Goal: Transaction & Acquisition: Purchase product/service

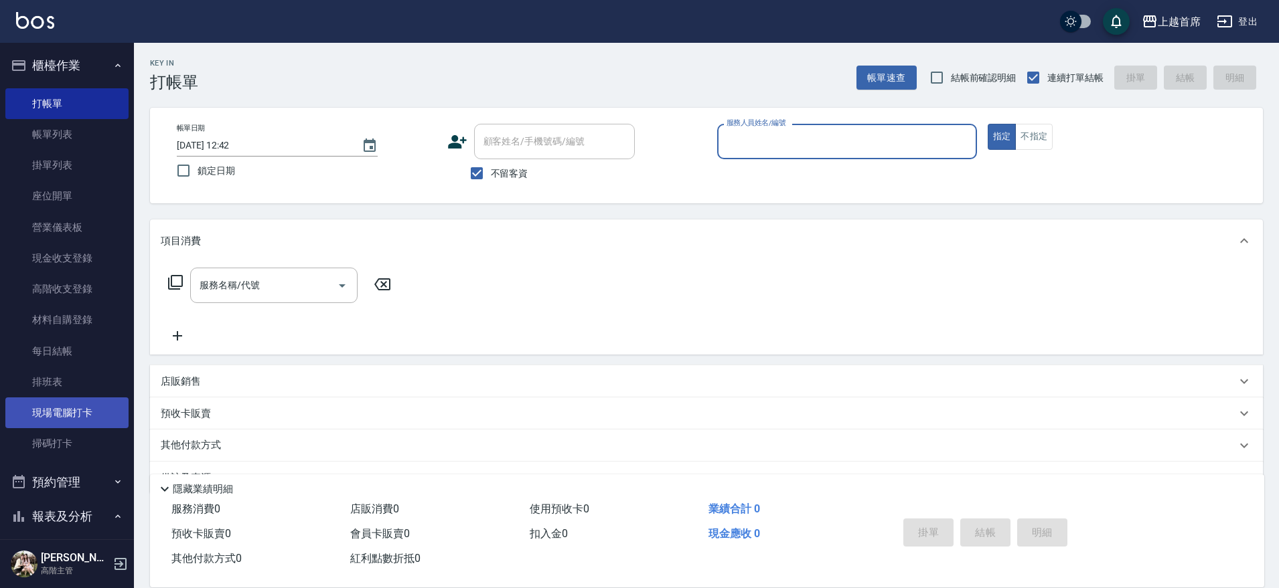
click at [82, 418] on link "現場電腦打卡" at bounding box center [66, 413] width 123 height 31
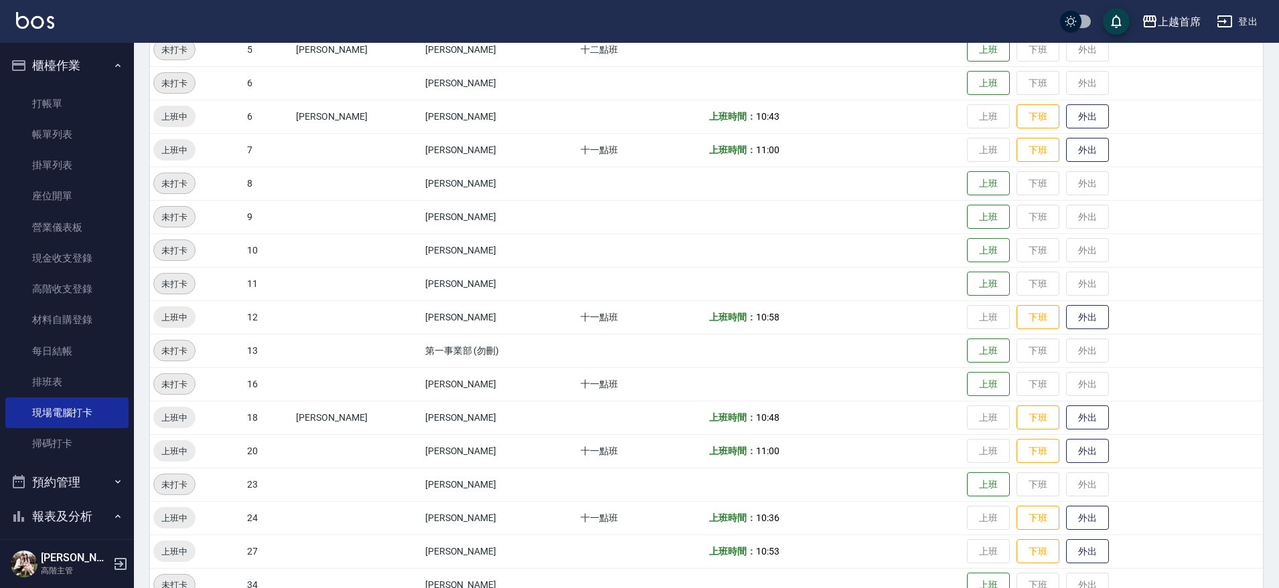
scroll to position [280, 0]
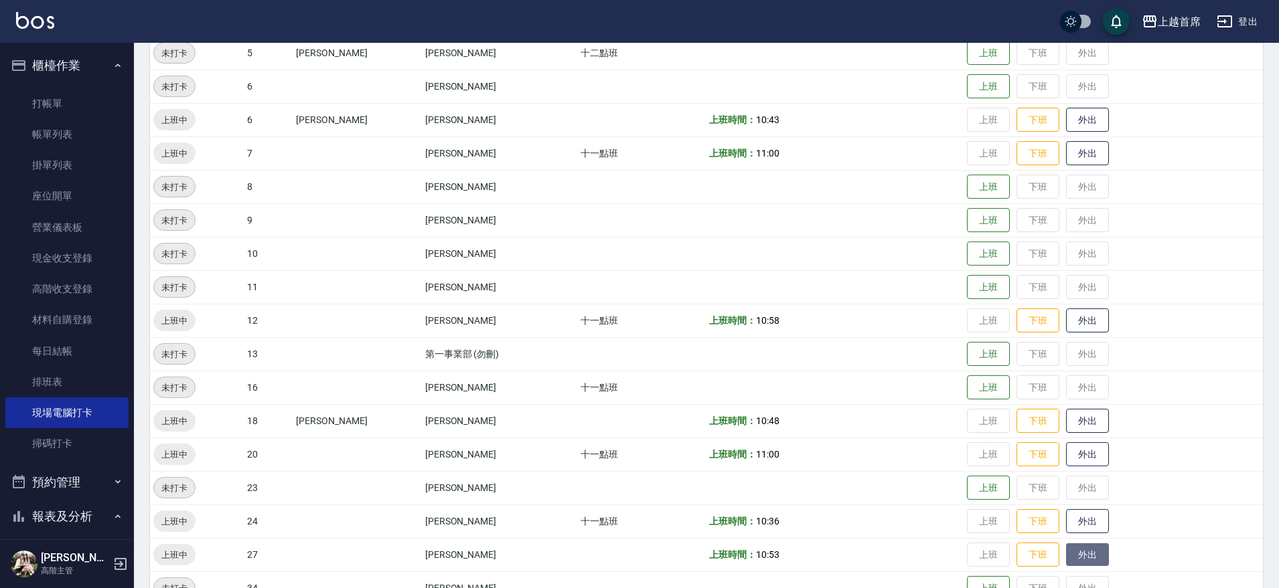
click at [1072, 557] on button "外出" at bounding box center [1087, 555] width 43 height 23
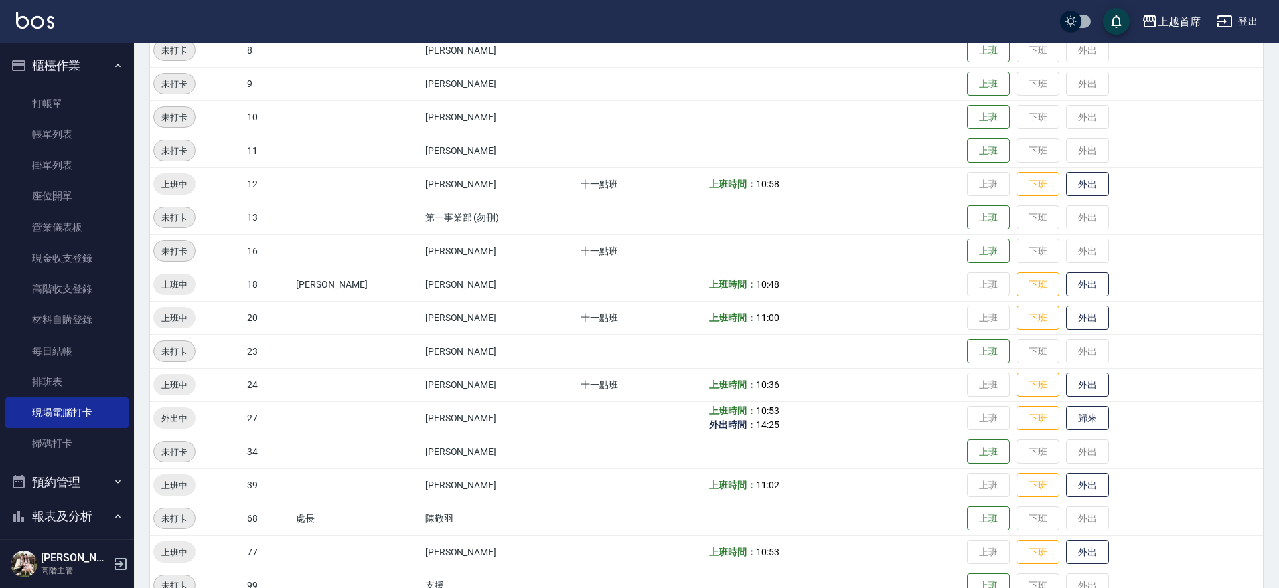
scroll to position [448, 0]
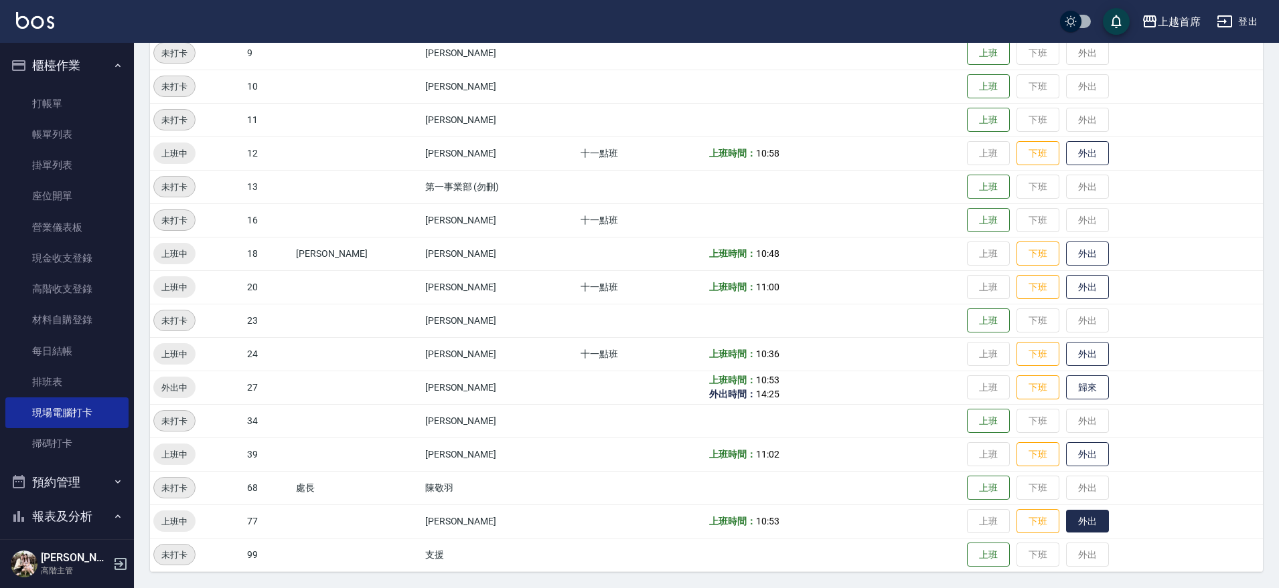
click at [1081, 516] on button "外出" at bounding box center [1087, 521] width 43 height 23
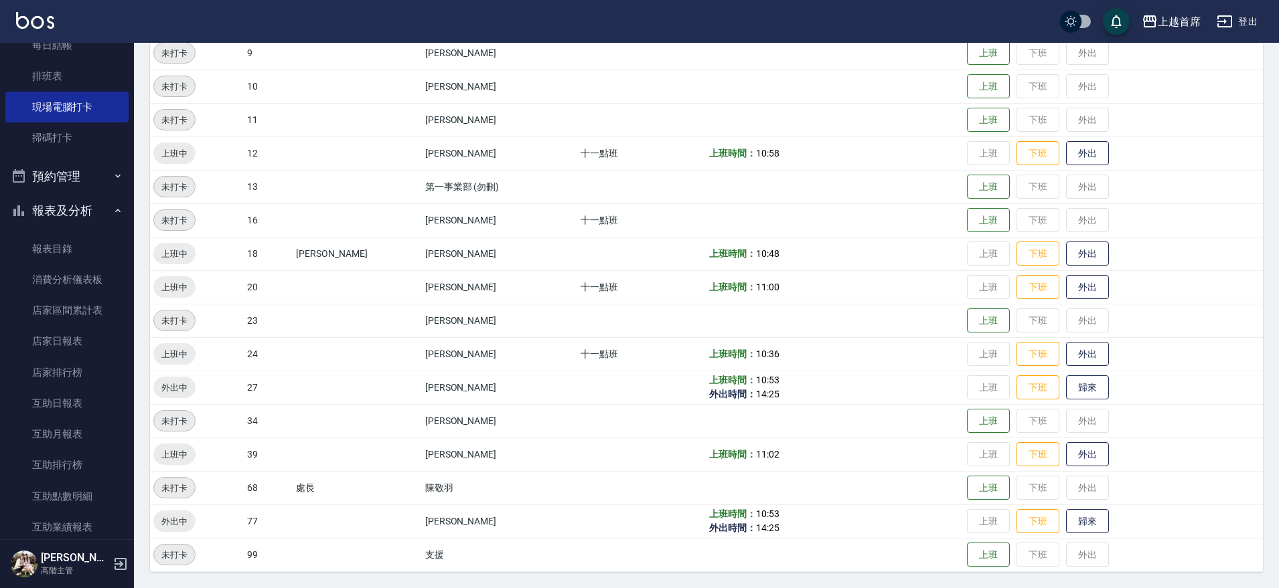
scroll to position [335, 0]
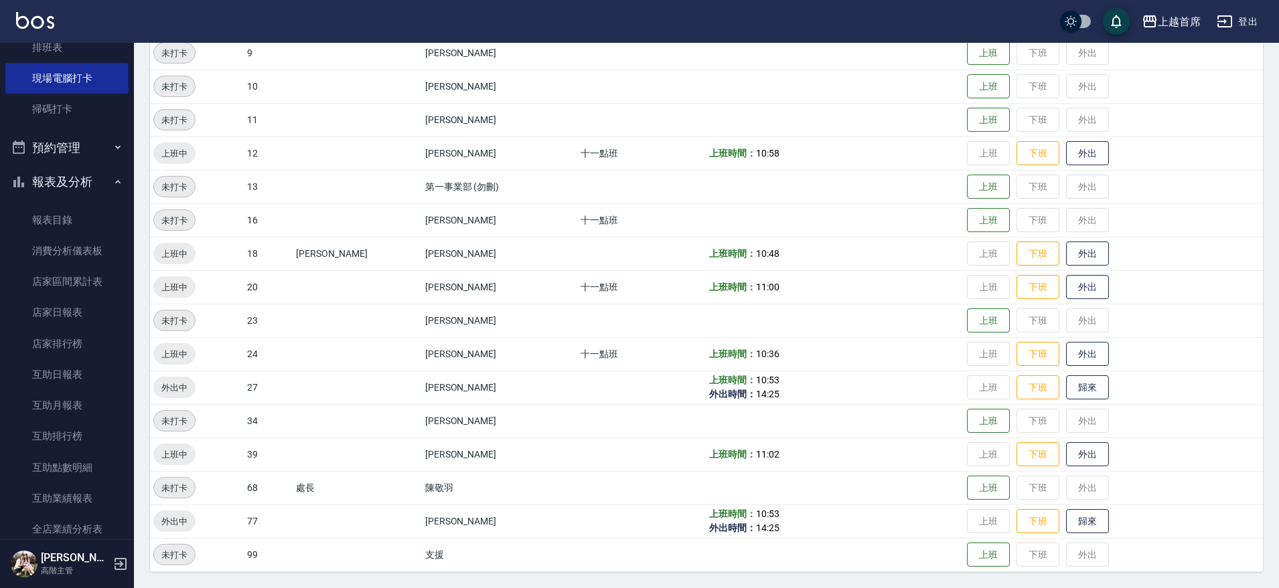
click at [74, 181] on button "報表及分析" at bounding box center [66, 182] width 123 height 35
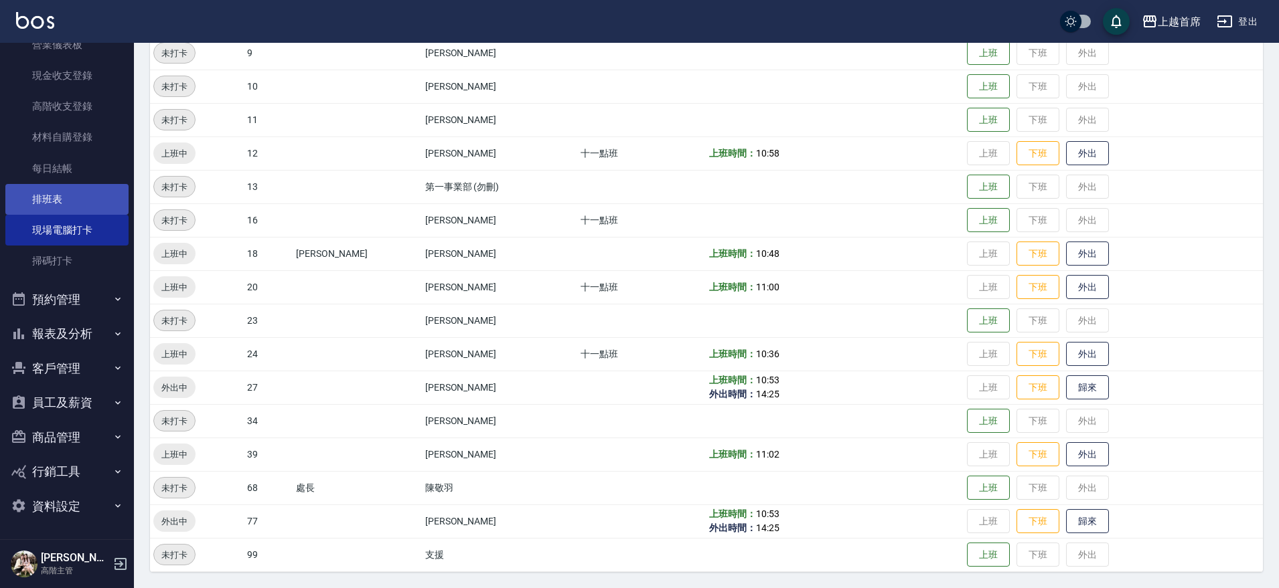
scroll to position [183, 0]
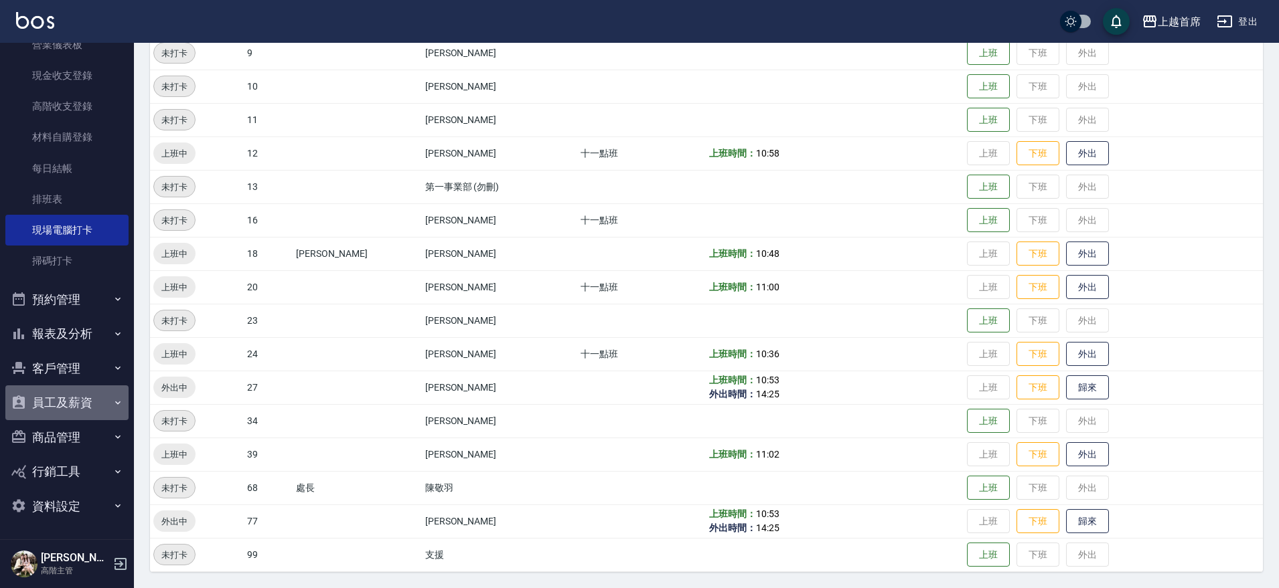
click at [68, 389] on button "員工及薪資" at bounding box center [66, 403] width 123 height 35
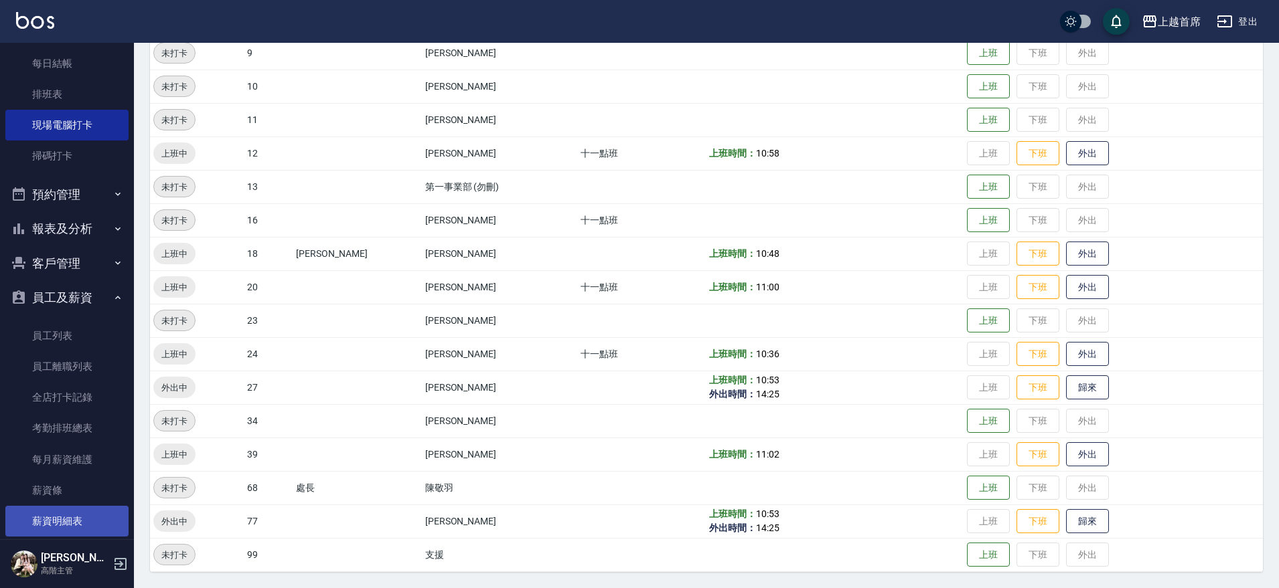
scroll to position [350, 0]
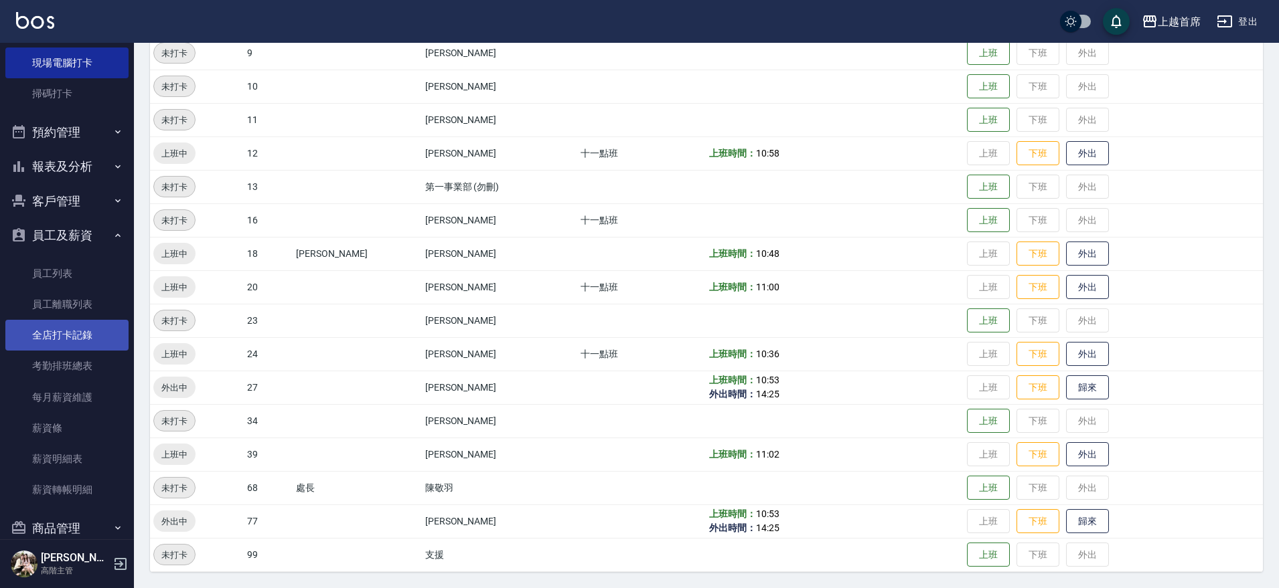
click at [54, 339] on link "全店打卡記錄" at bounding box center [66, 335] width 123 height 31
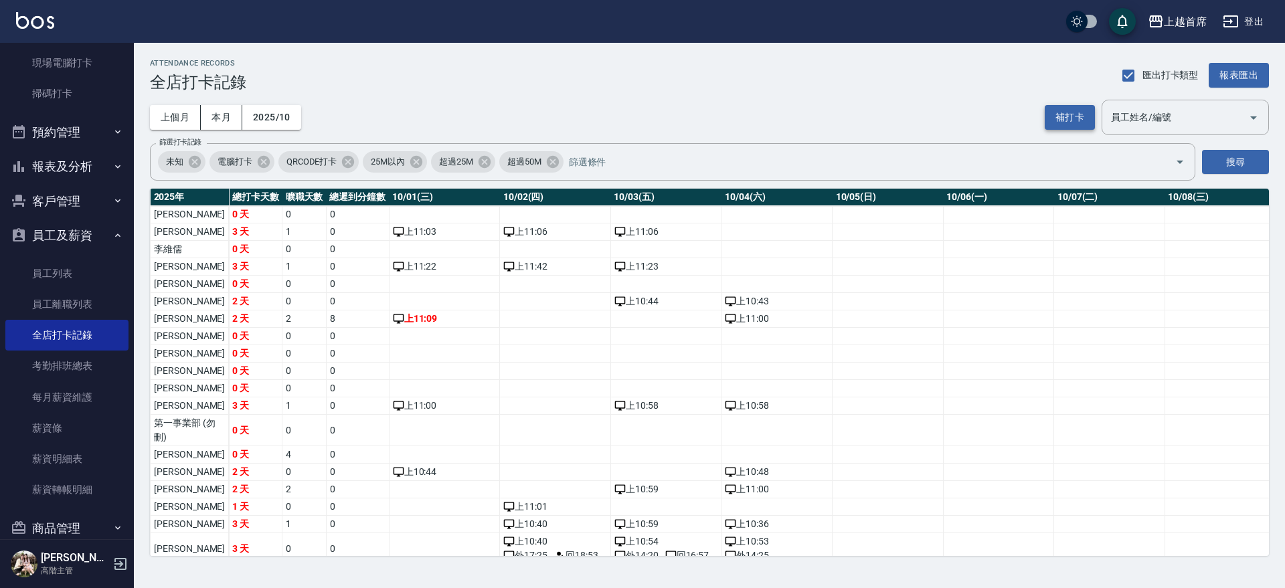
click at [1062, 112] on button "補打卡" at bounding box center [1070, 117] width 50 height 25
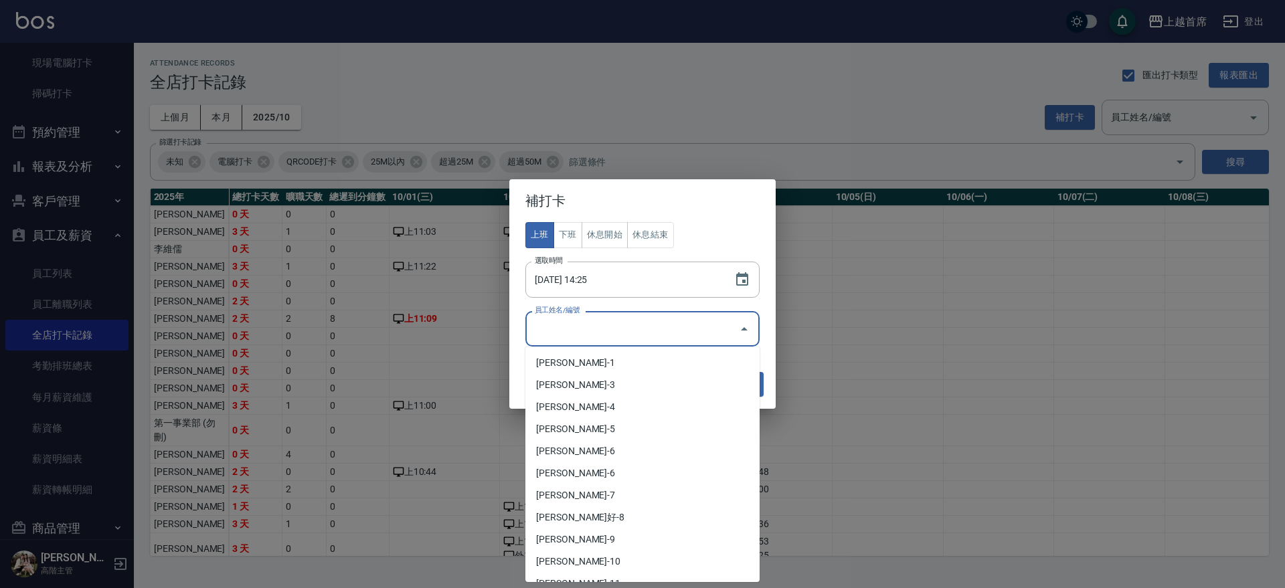
click at [614, 331] on input "員工姓名/編號" at bounding box center [632, 328] width 202 height 23
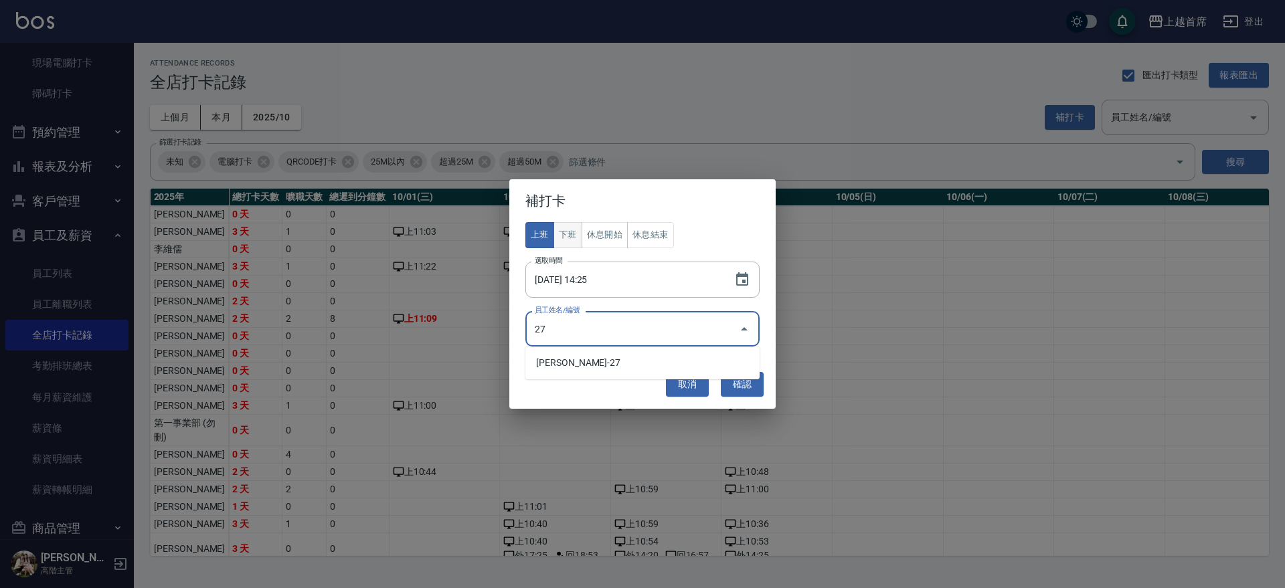
type input "27"
click at [558, 234] on button "下班" at bounding box center [568, 235] width 29 height 26
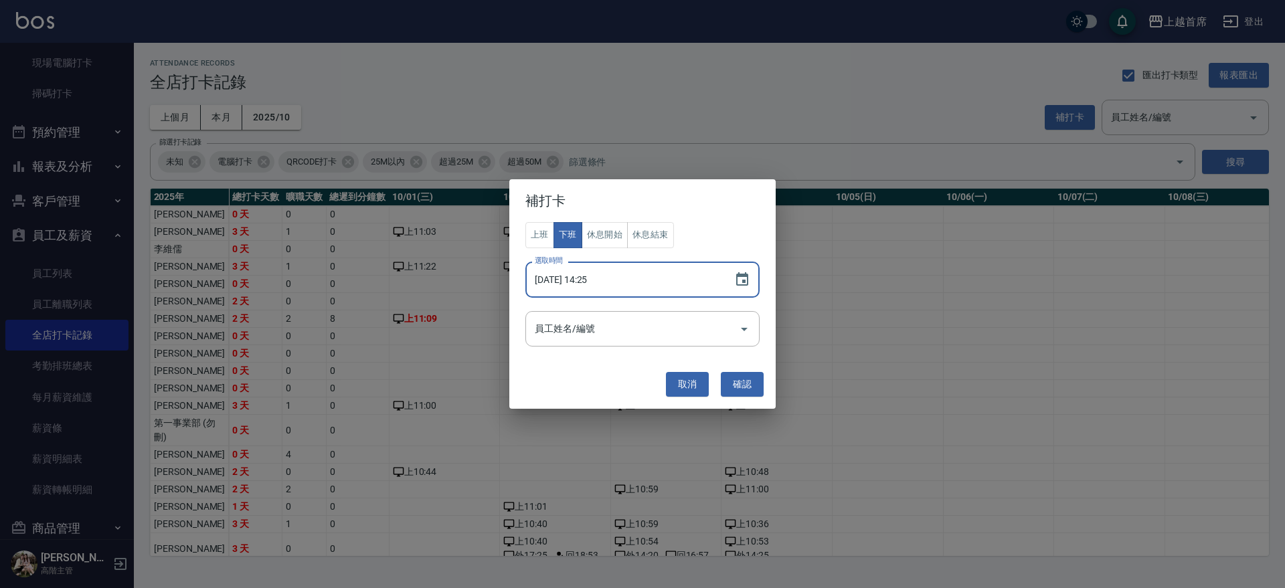
click at [585, 282] on input "2025/10/04 14:25" at bounding box center [622, 280] width 195 height 36
type input "2025/10/03 14:25"
click at [720, 109] on div "補打卡 上班 下班 休息開始 休息結束 選取時間 2025/10/03 14:25 選取時間 員工姓名/編號 員工姓名/編號 取消 確認" at bounding box center [642, 294] width 1285 height 588
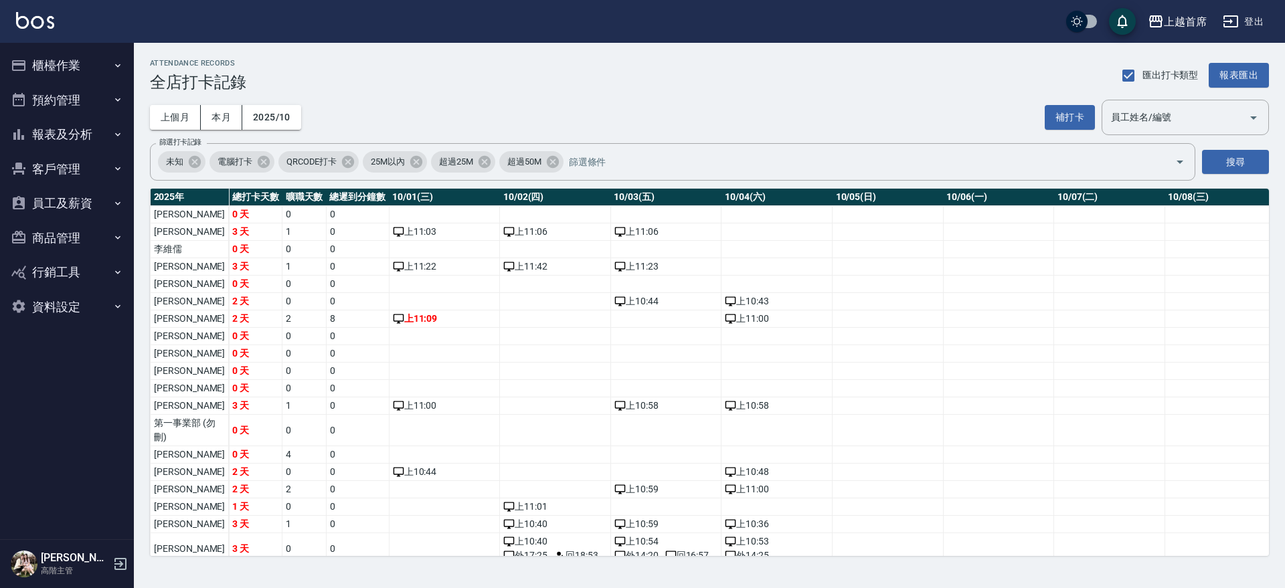
click at [44, 58] on button "櫃檯作業" at bounding box center [66, 65] width 123 height 35
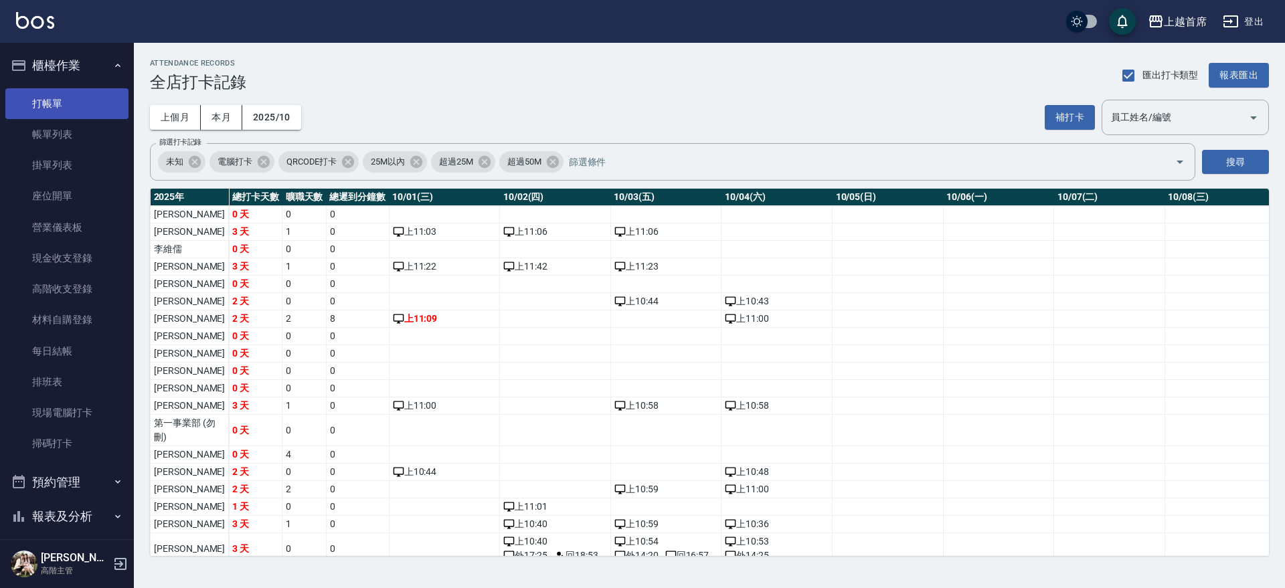
click at [79, 97] on link "打帳單" at bounding box center [66, 103] width 123 height 31
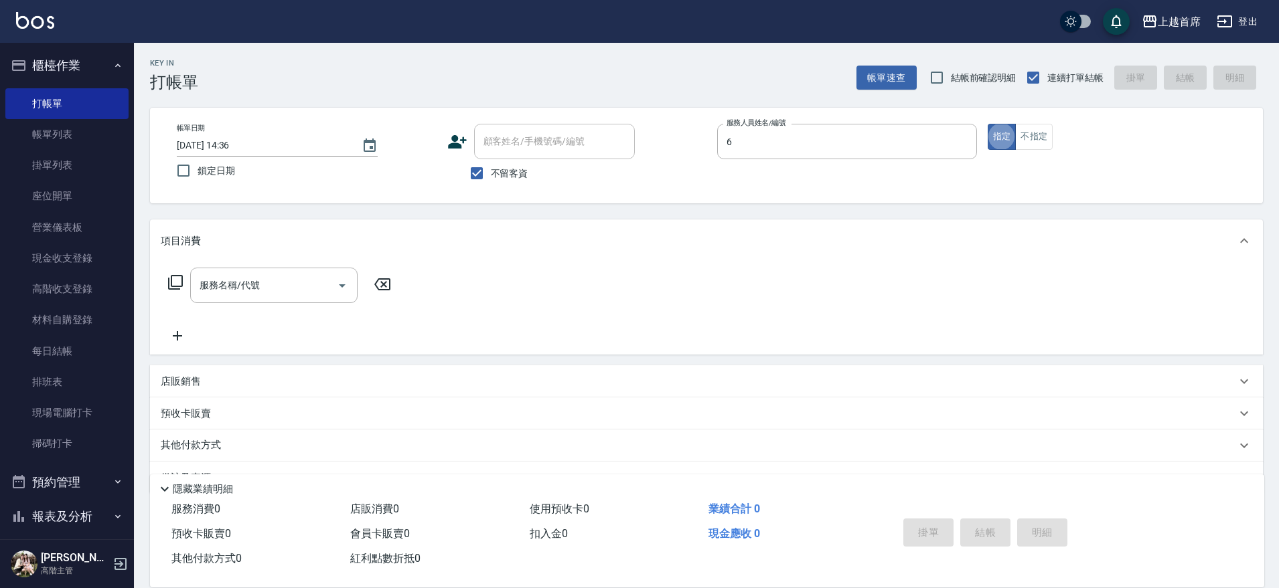
type input "[PERSON_NAME]-6"
type button "true"
click at [835, 149] on input "[PERSON_NAME]-6" at bounding box center [837, 141] width 228 height 23
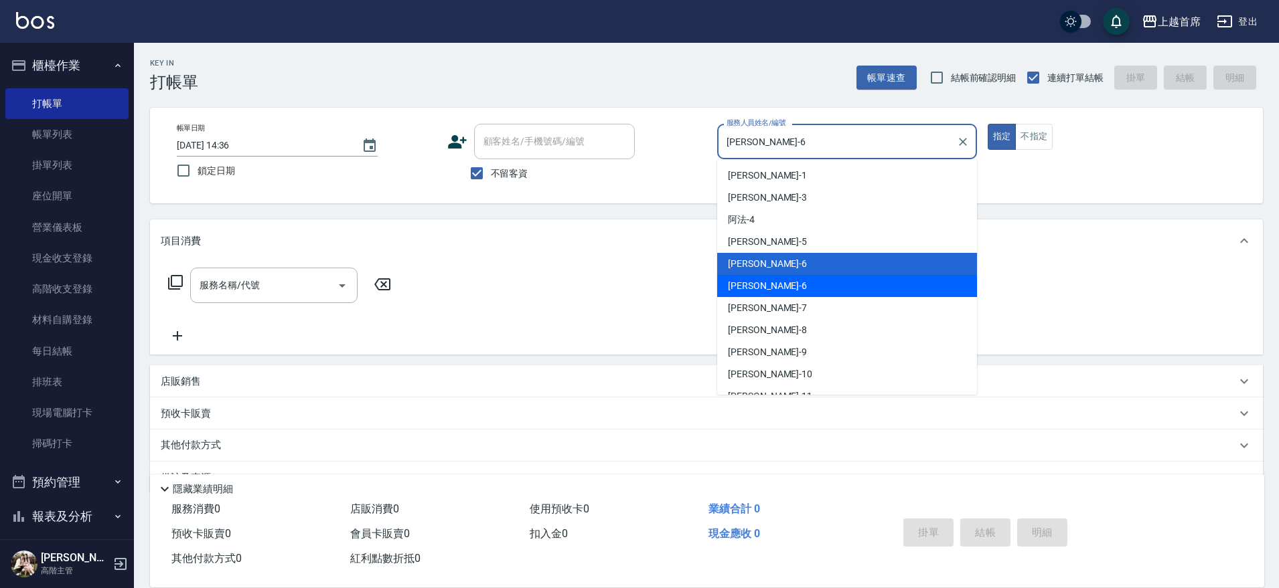
click at [801, 281] on div "Aki -6" at bounding box center [847, 286] width 260 height 22
type input "Aki-6"
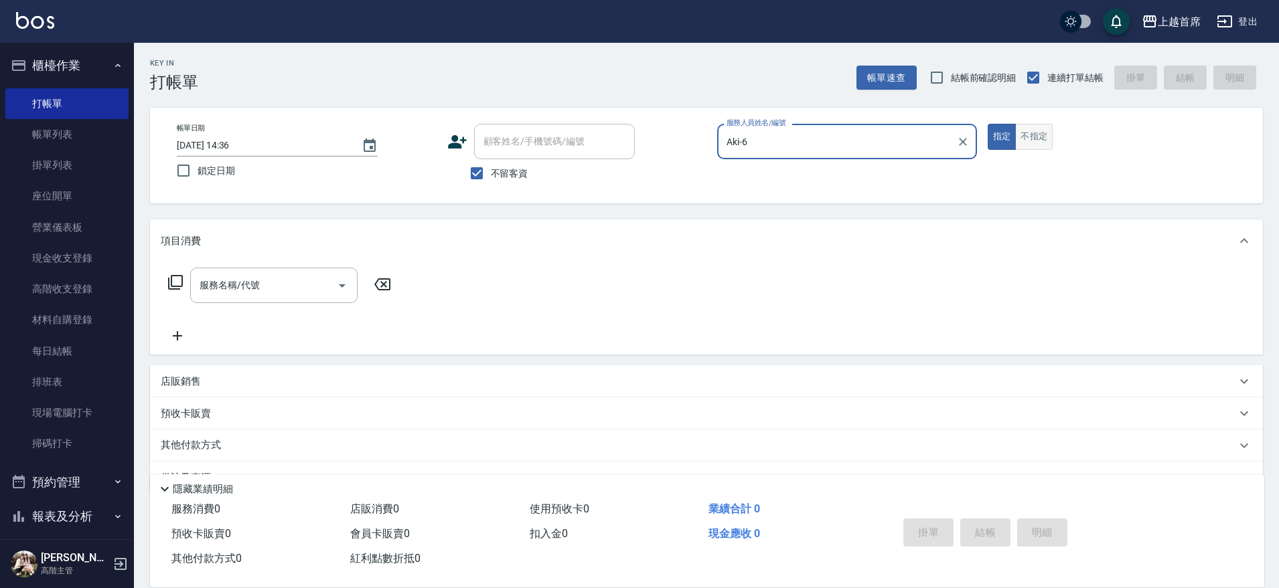
click at [1042, 134] on button "不指定" at bounding box center [1033, 137] width 37 height 26
type button "false"
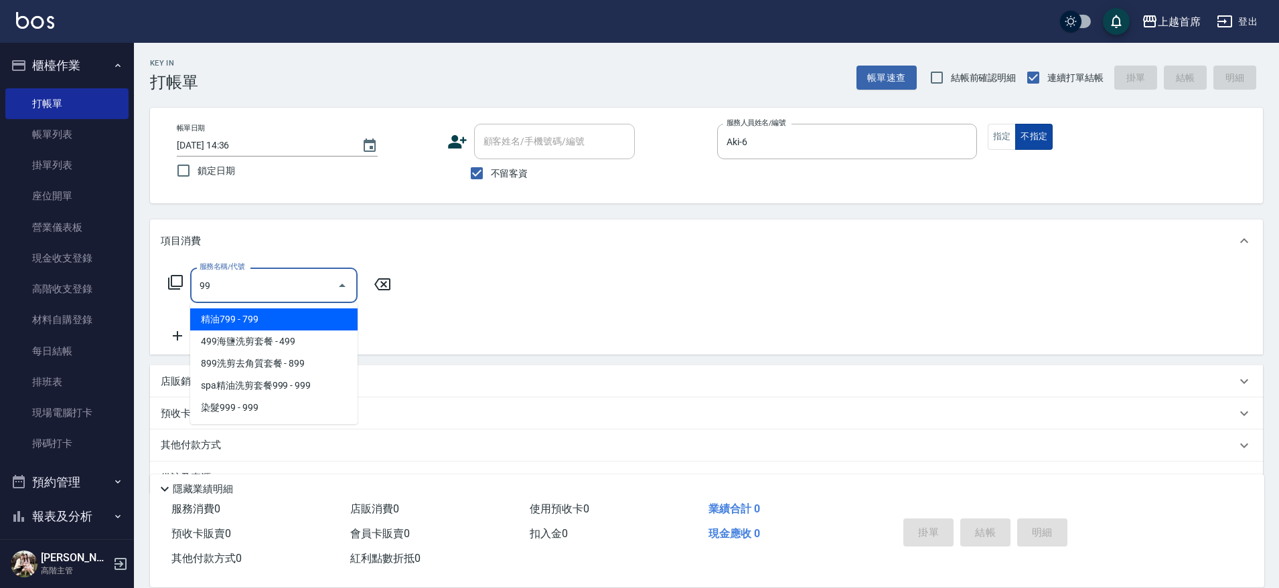
type input "9"
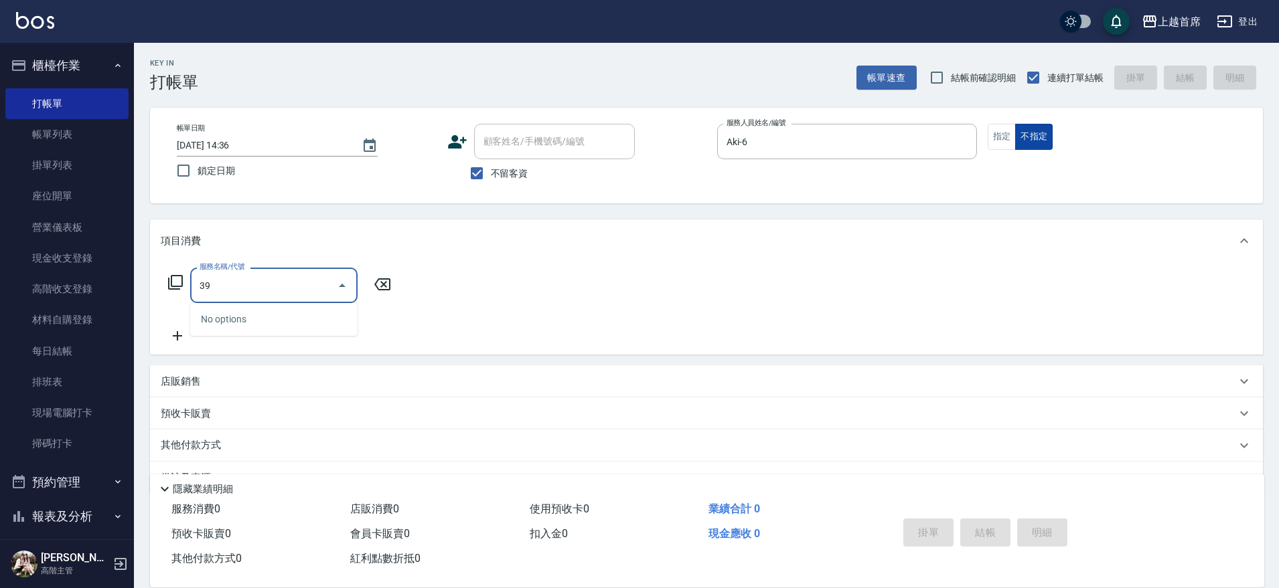
type input "3"
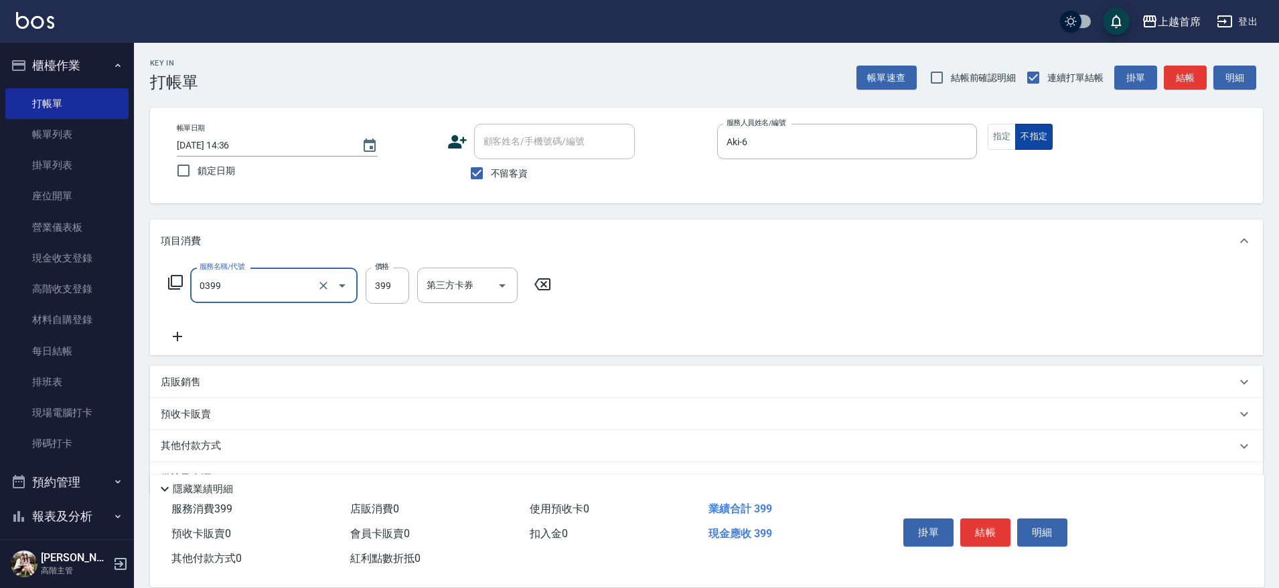
type input "海鹽洗髮(0399)"
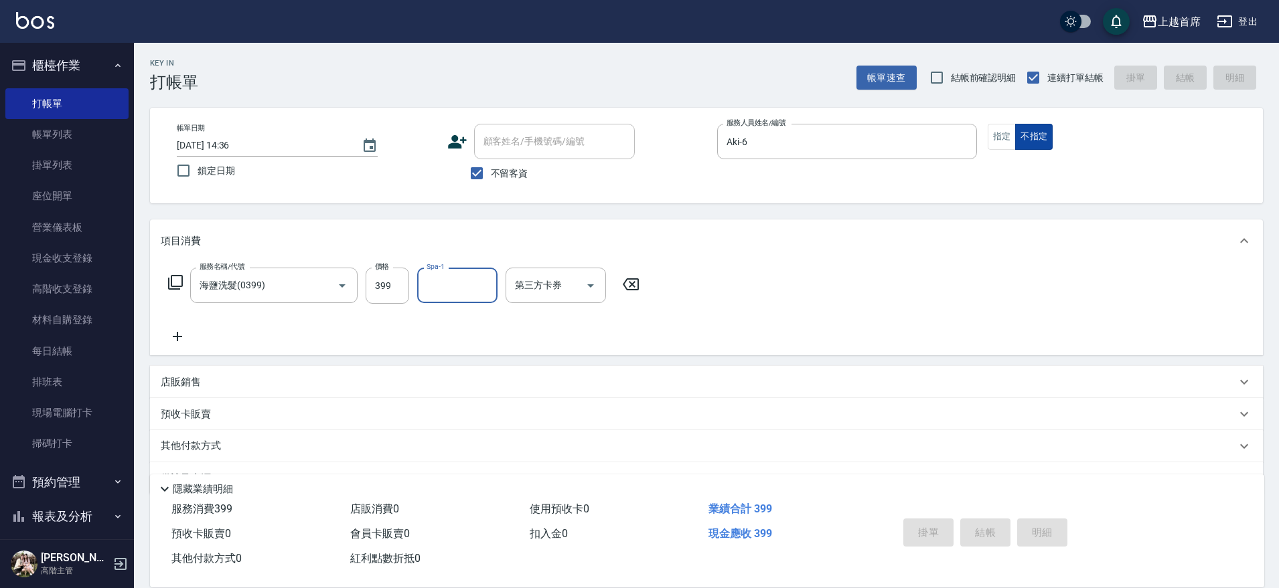
type input "[DATE] 14:37"
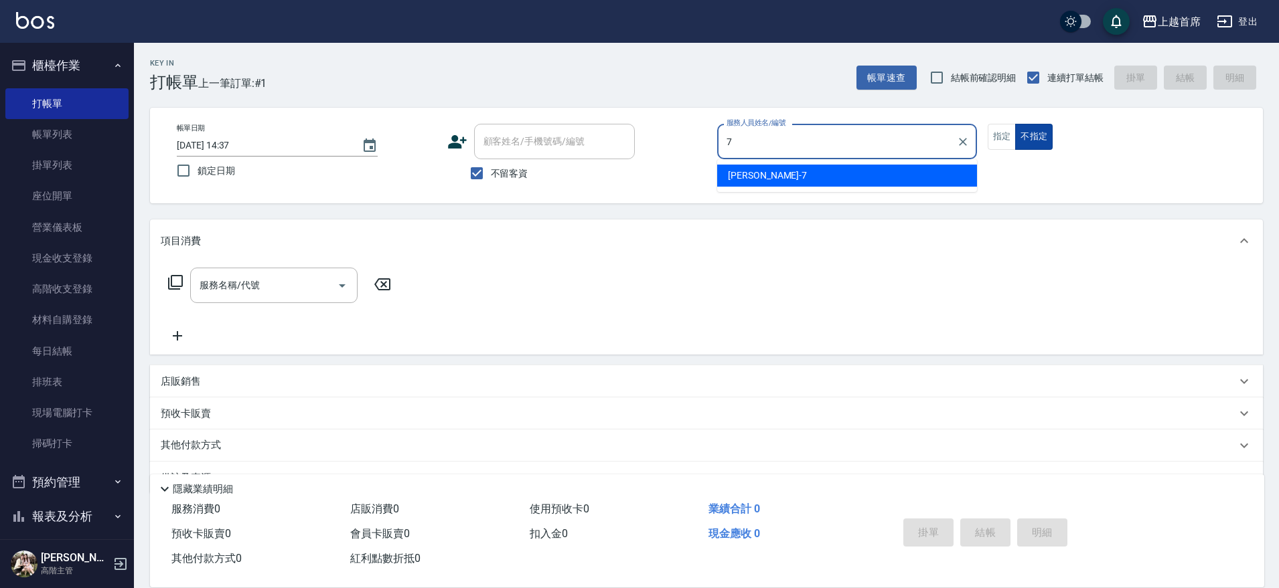
type input "[PERSON_NAME]-7"
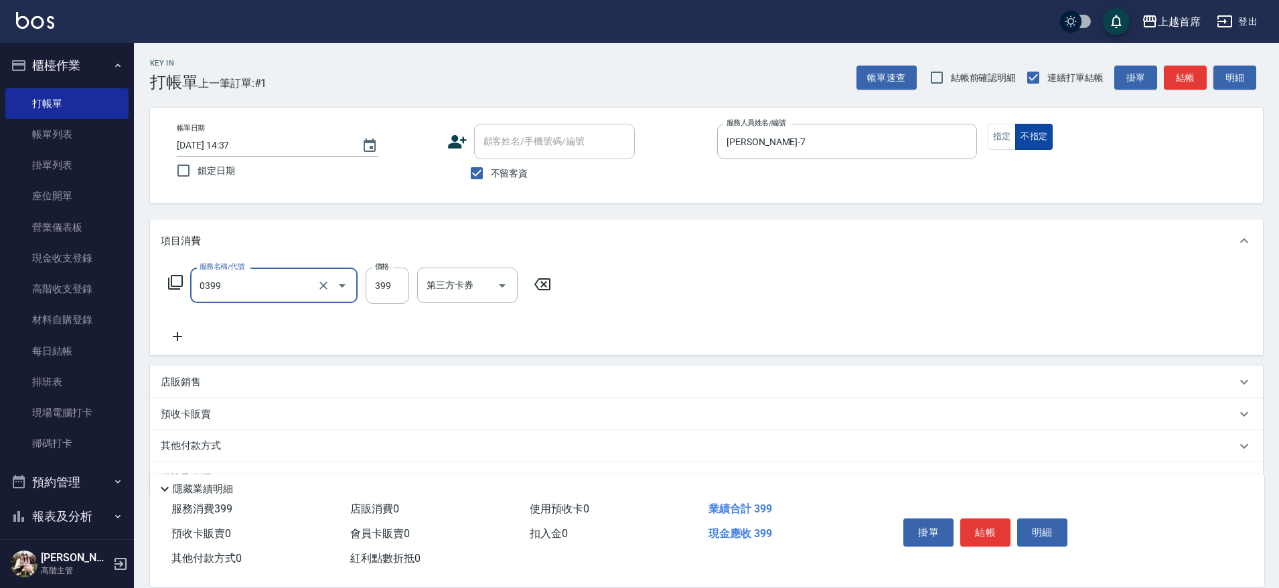
type input "海鹽洗髮(0399)"
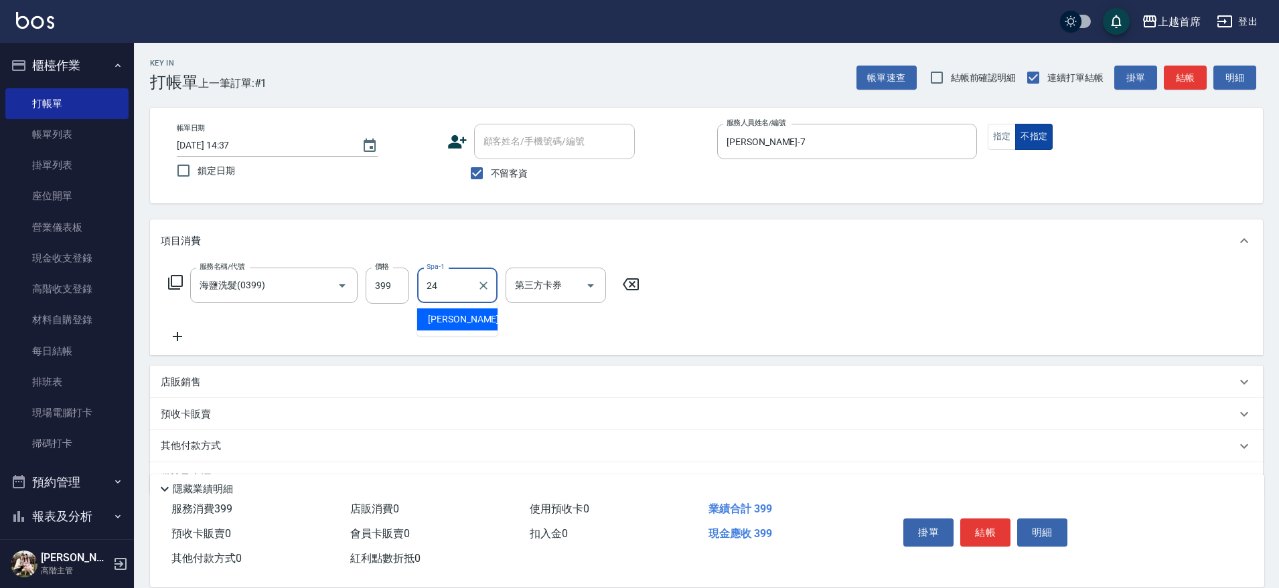
type input "[PERSON_NAME]-24"
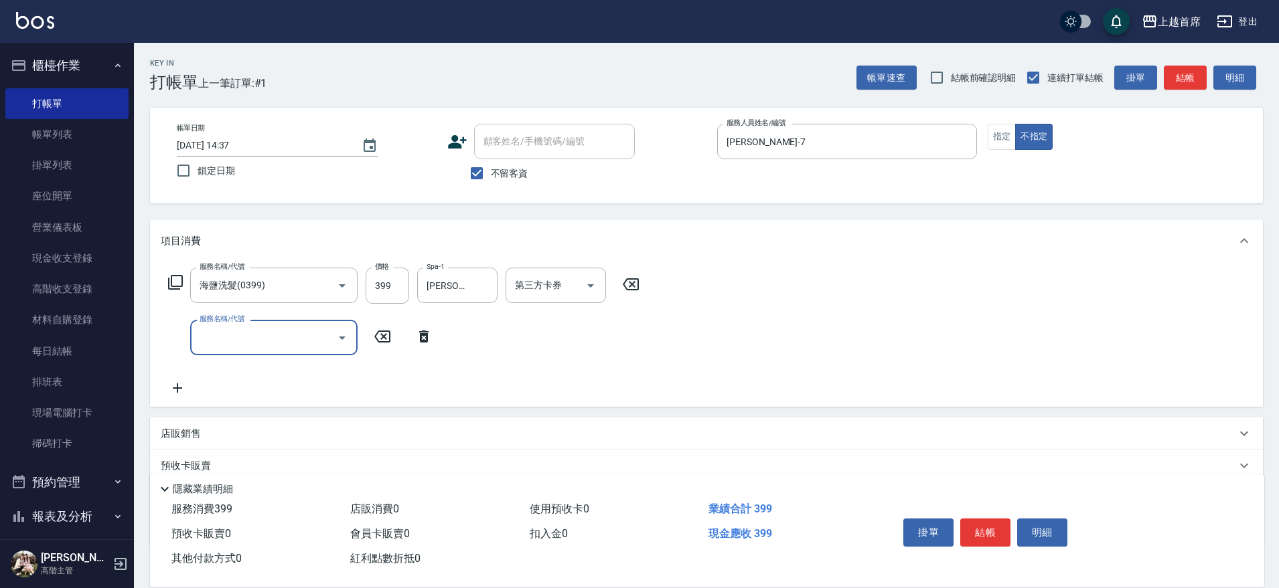
click at [181, 287] on icon at bounding box center [175, 282] width 16 height 16
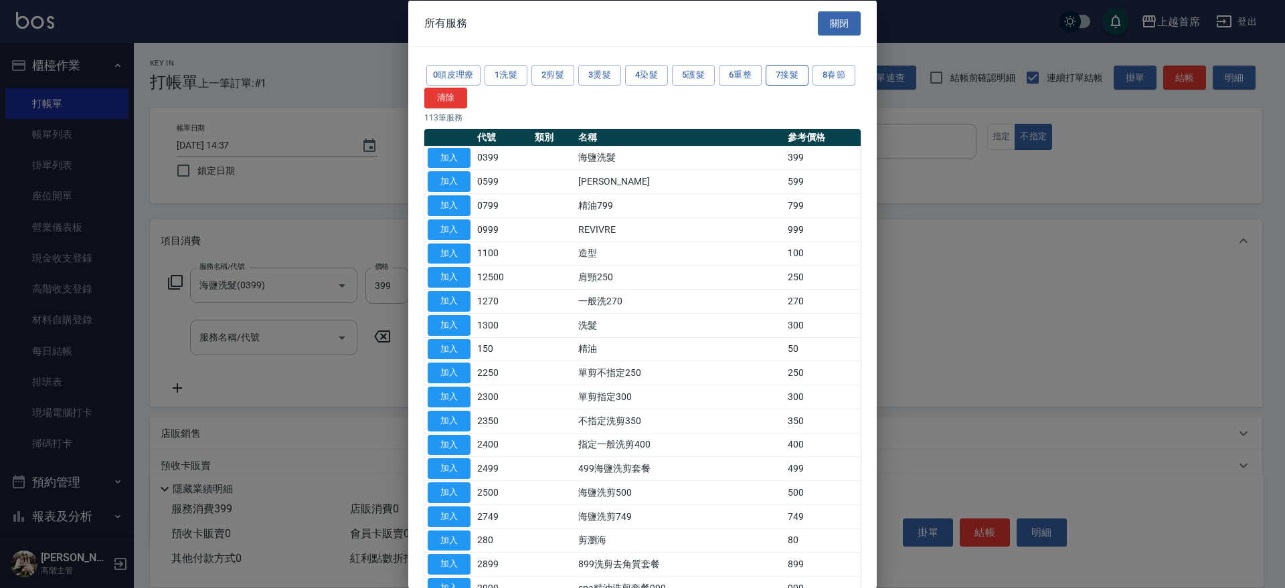
click at [779, 78] on button "7接髮" at bounding box center [787, 75] width 43 height 21
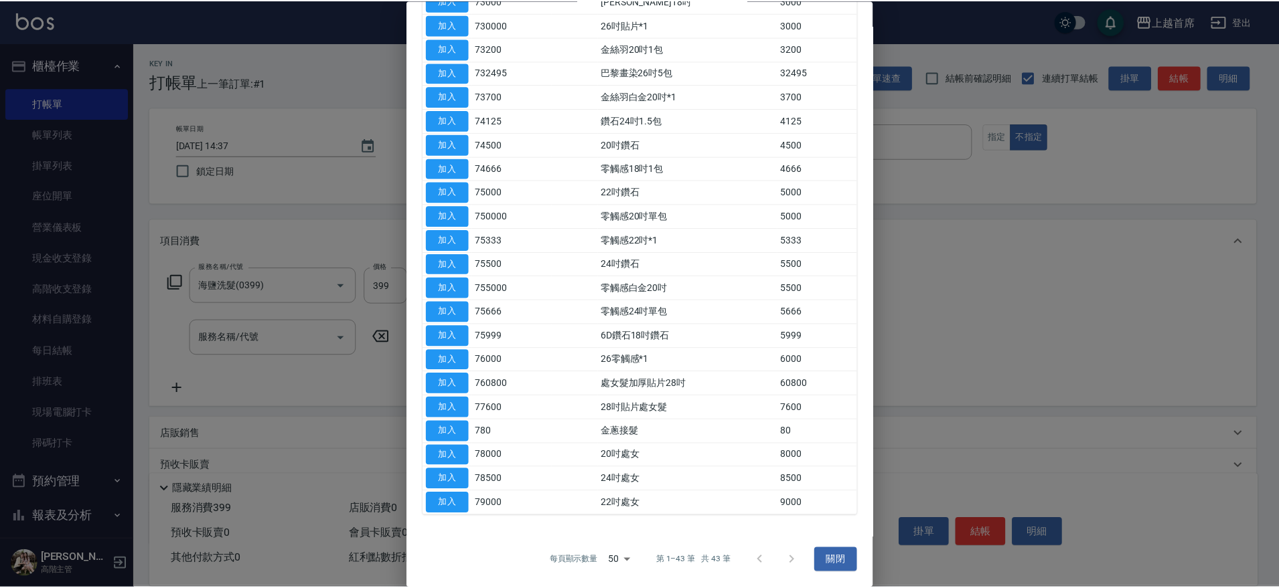
scroll to position [664, 0]
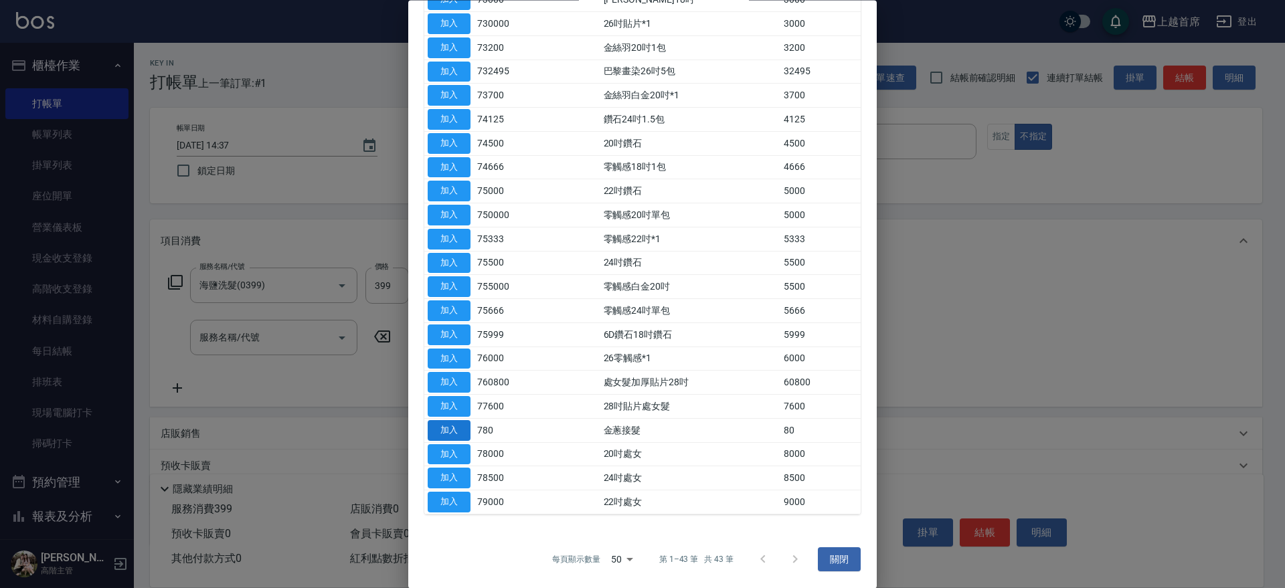
click at [460, 421] on button "加入" at bounding box center [449, 430] width 43 height 21
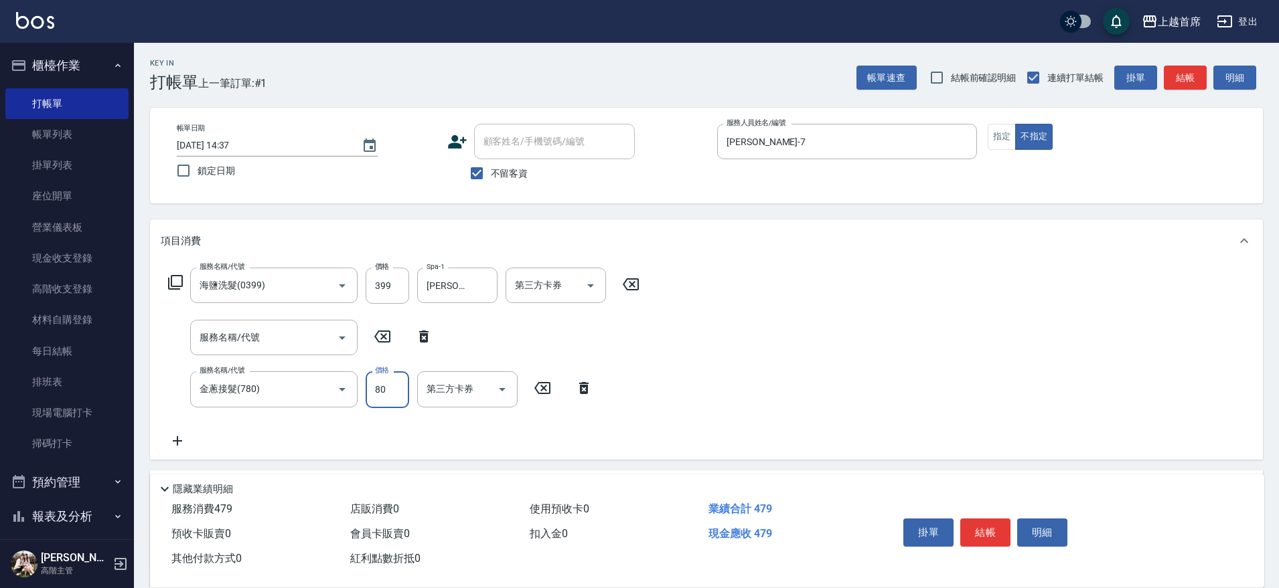
click at [396, 390] on input "80" at bounding box center [387, 390] width 44 height 36
type input "480"
click at [963, 524] on button "結帳" at bounding box center [985, 533] width 50 height 28
type input "[DATE] 14:38"
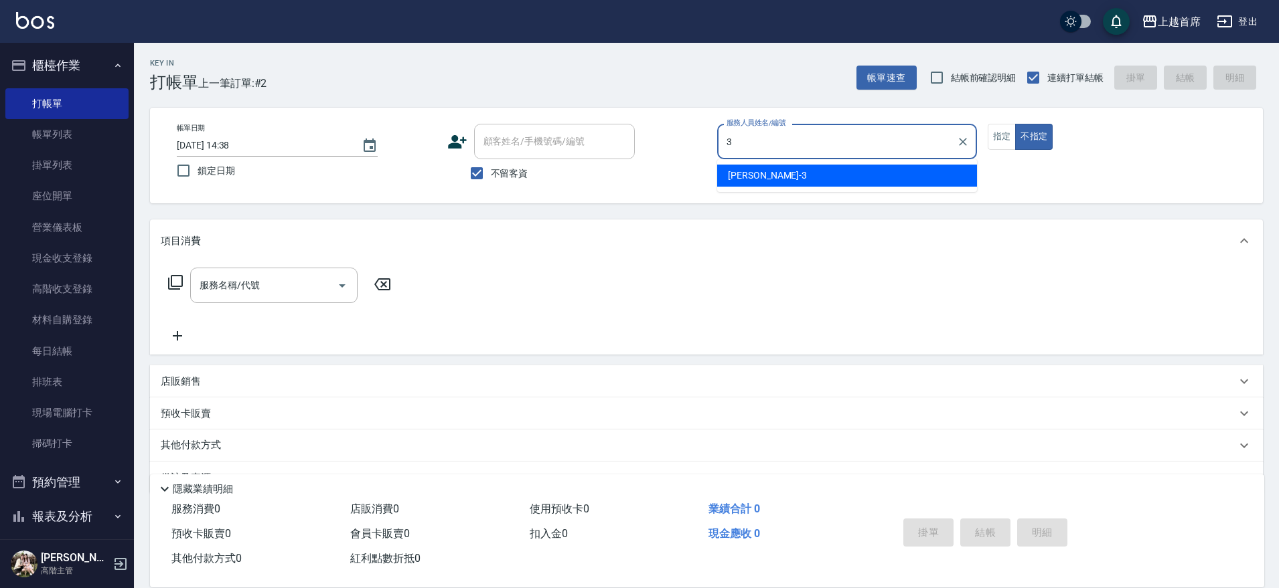
type input "[PERSON_NAME]-3"
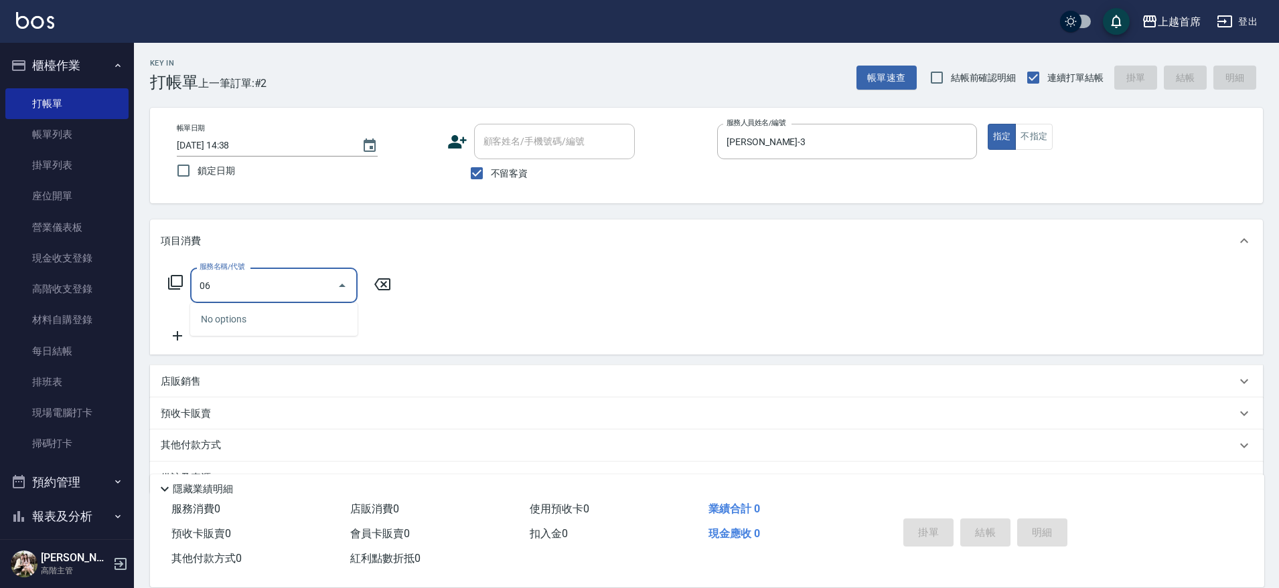
type input "0"
type input "6"
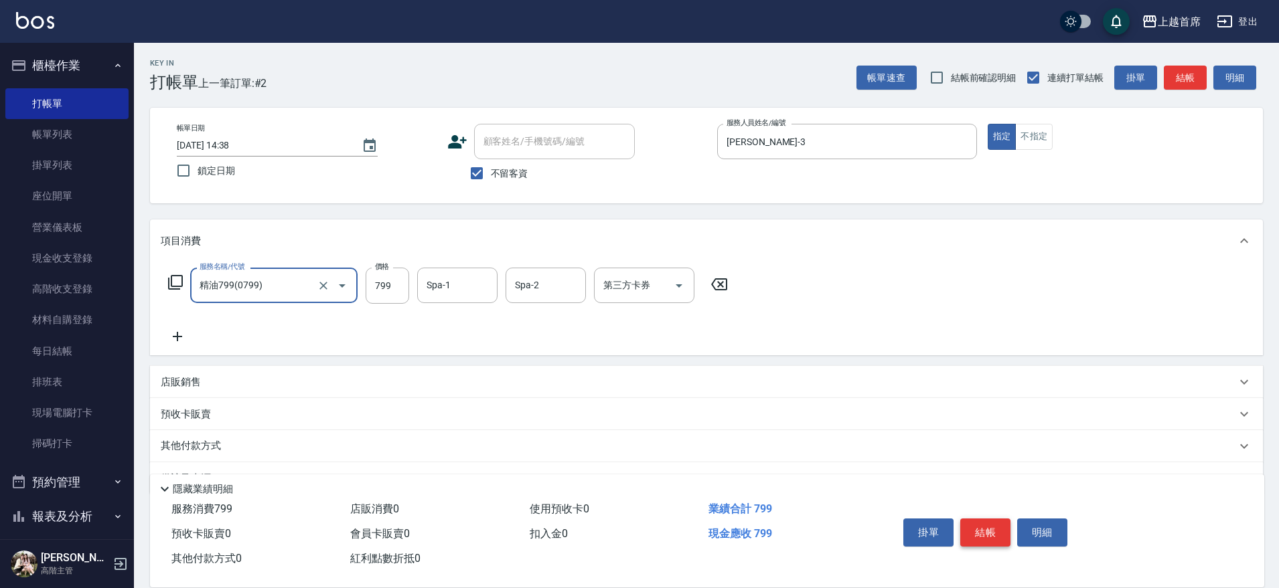
type input "精油799(0799)"
type input "699"
type input "[PERSON_NAME]-39"
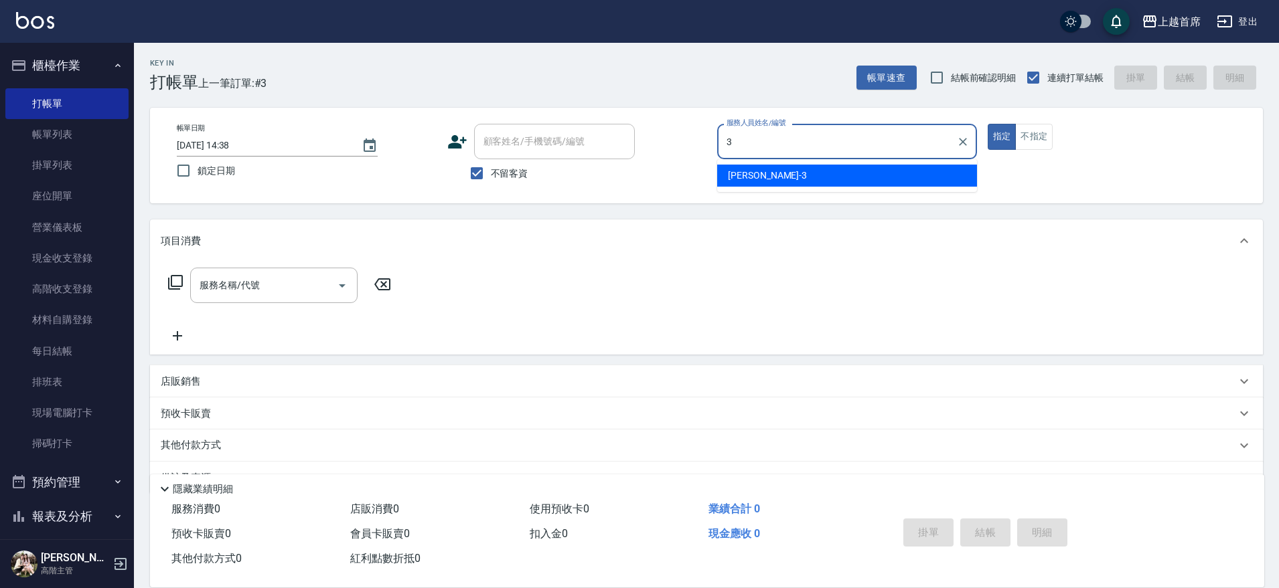
type input "[PERSON_NAME]-3"
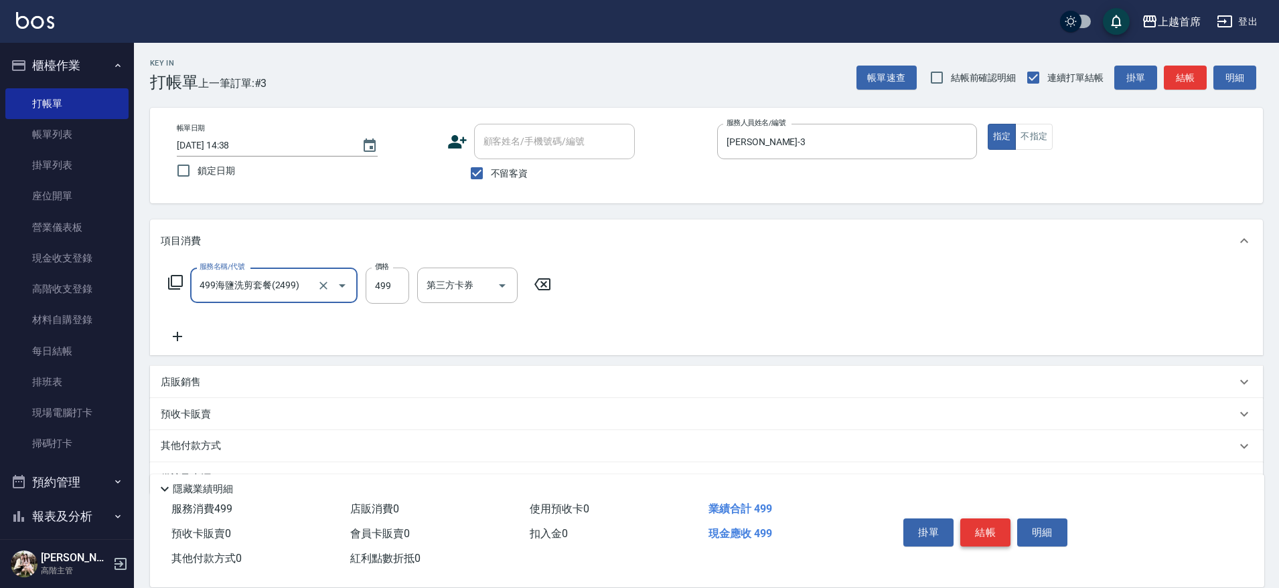
type input "499海鹽洗剪套餐(2499)"
type input "[PERSON_NAME]-27"
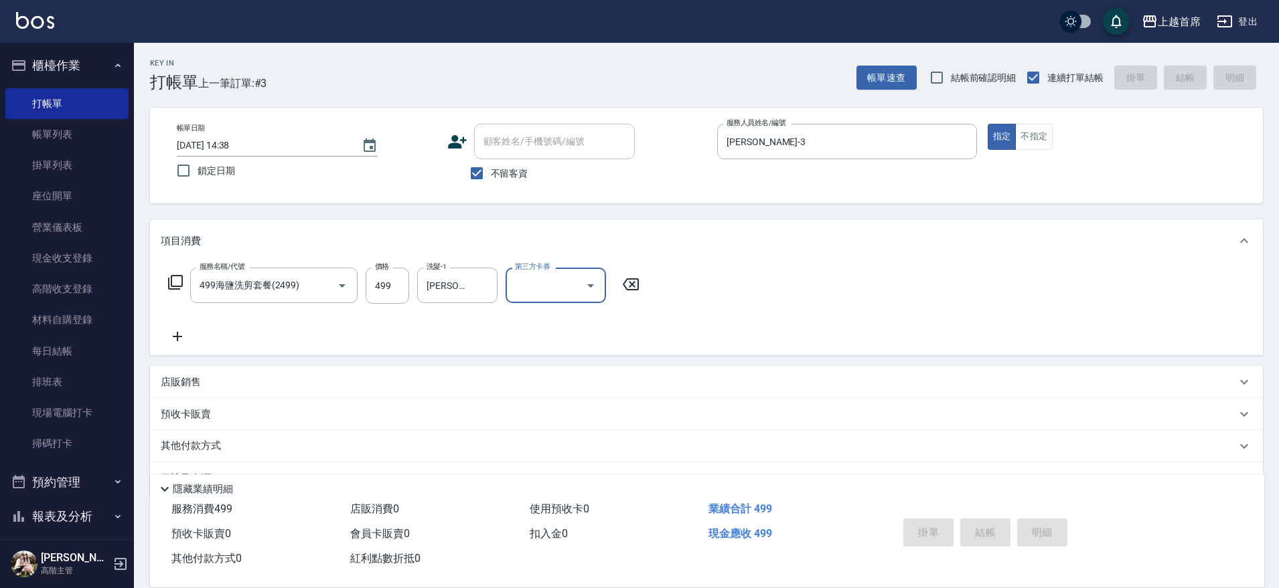
type input "[DATE] 14:44"
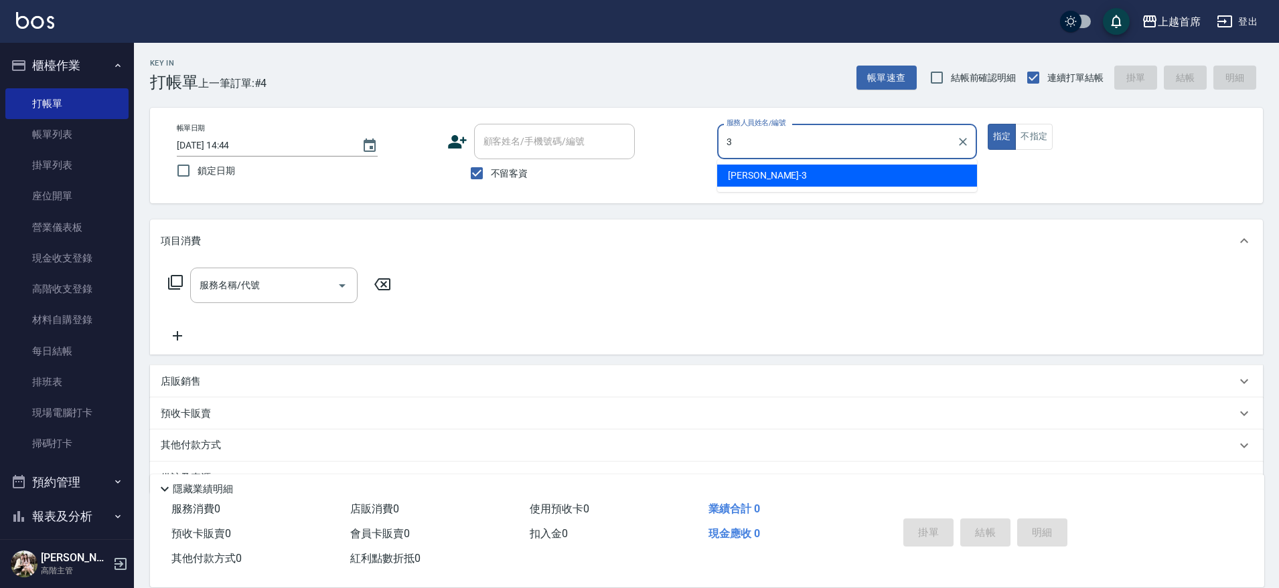
type input "[PERSON_NAME]-3"
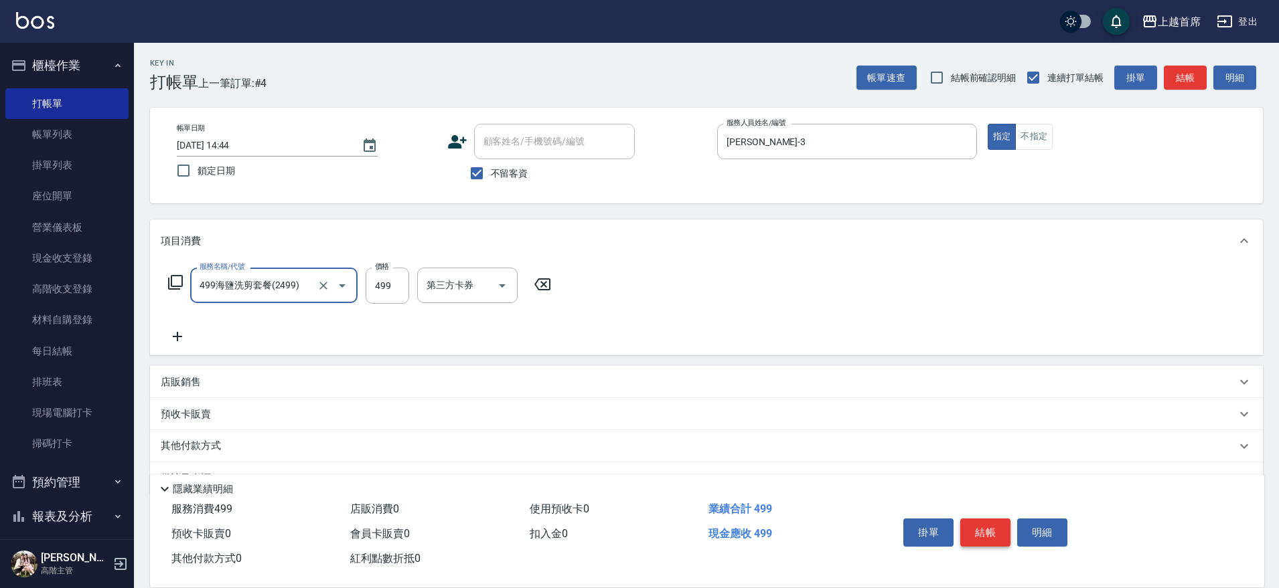
type input "499海鹽洗剪套餐(2499)"
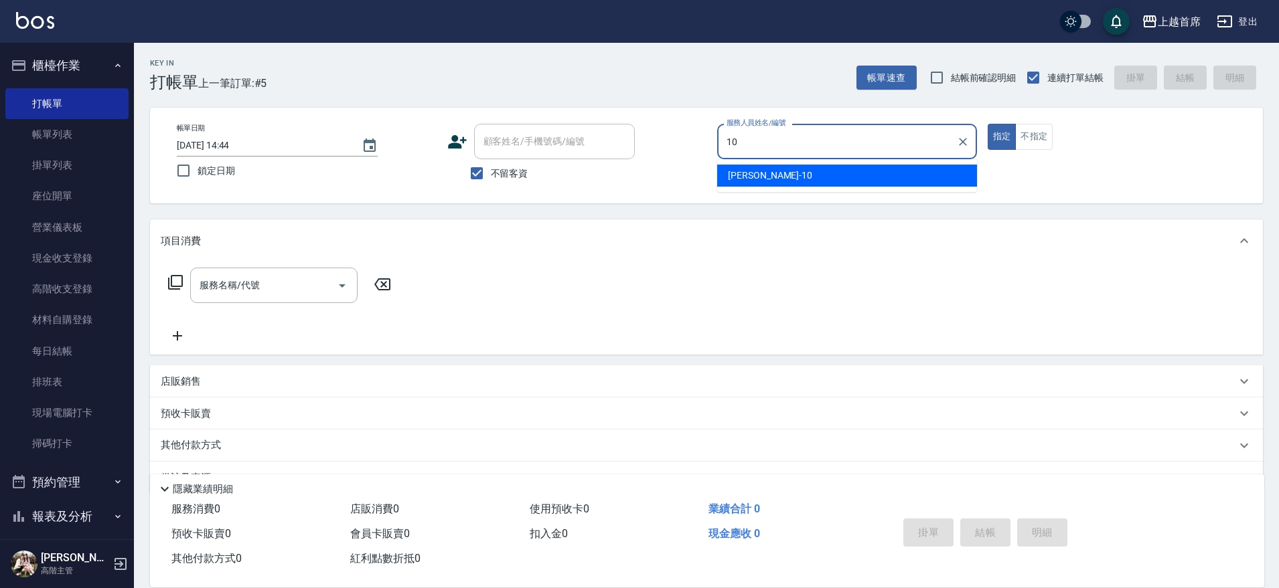
type input "[PERSON_NAME]-10"
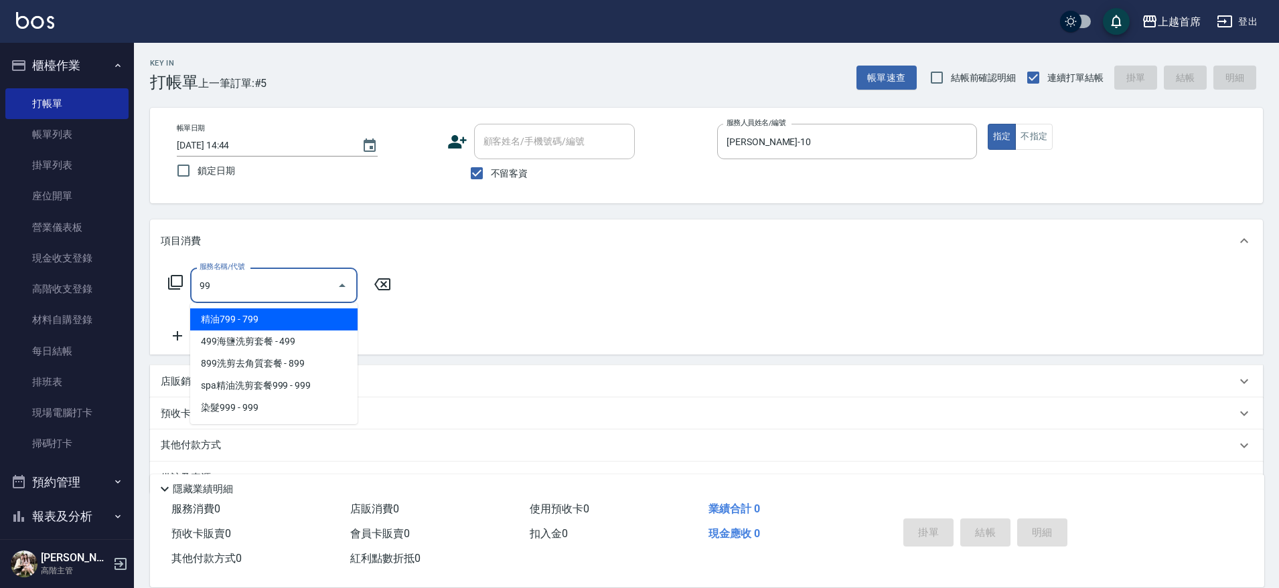
type input "9"
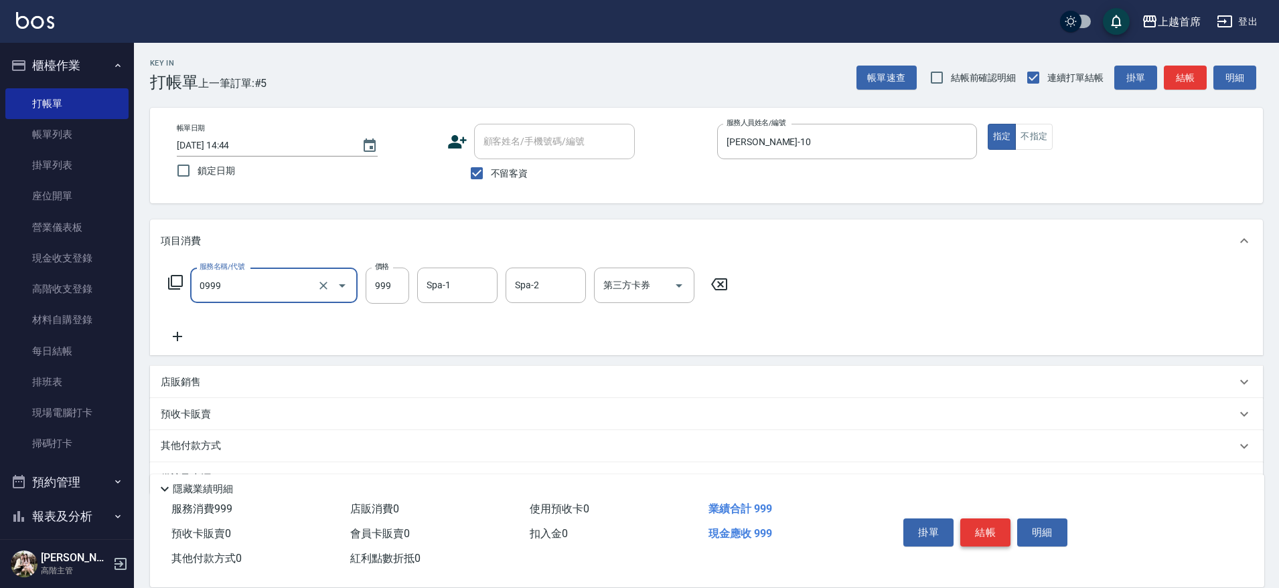
type input "REVIVRE(0999)"
type input "1000"
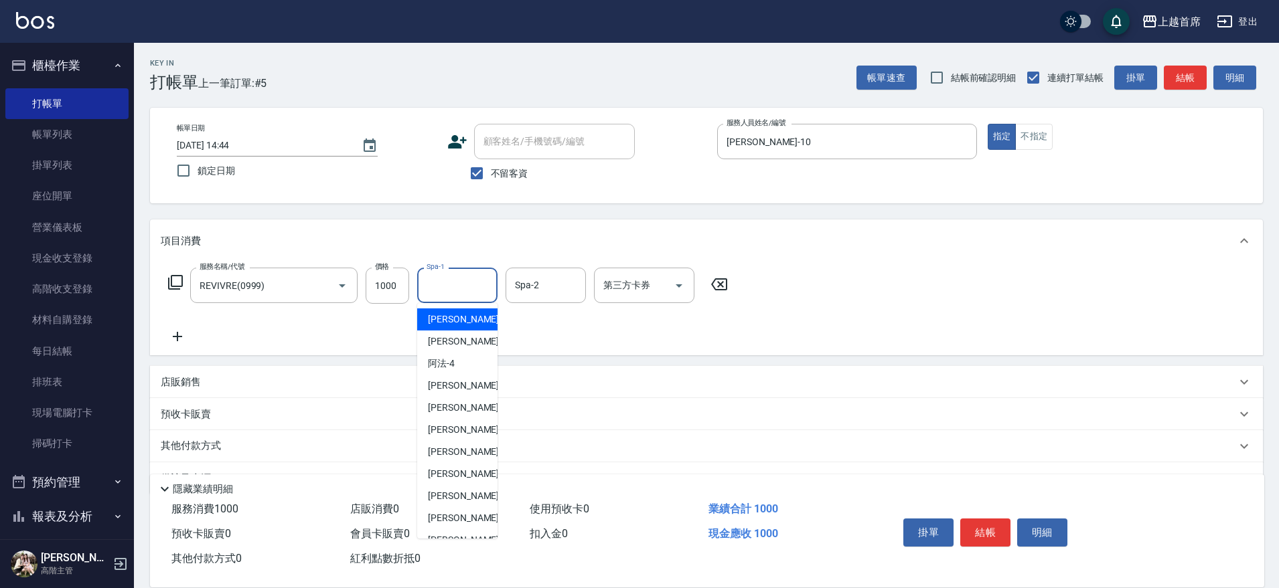
click at [457, 289] on input "Spa-1" at bounding box center [457, 285] width 68 height 23
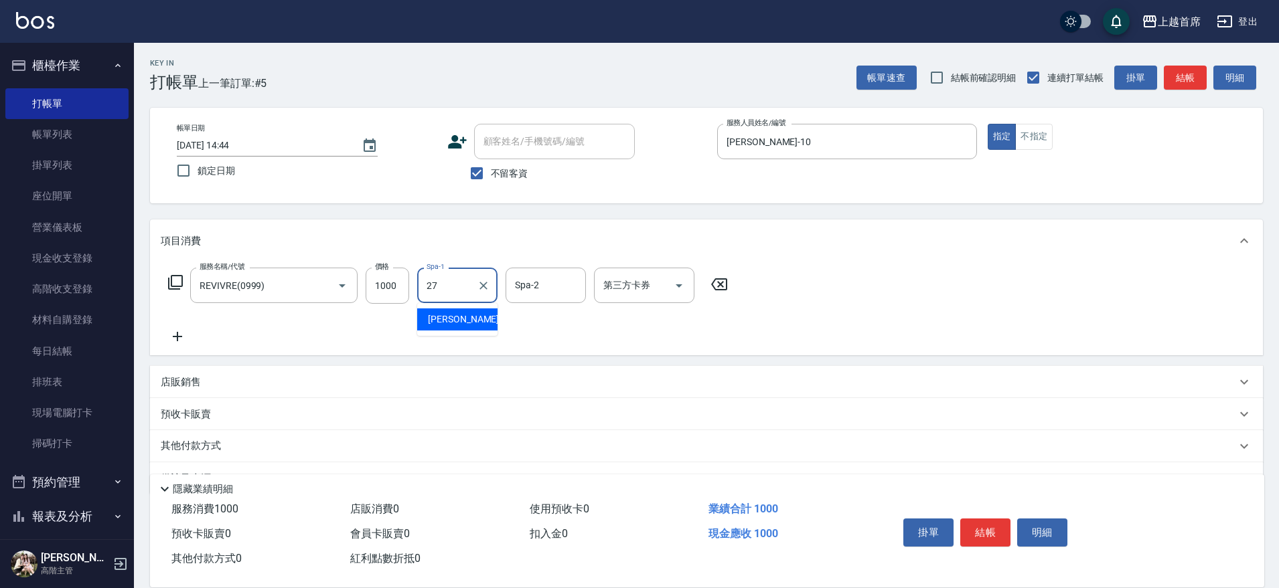
type input "[PERSON_NAME]-27"
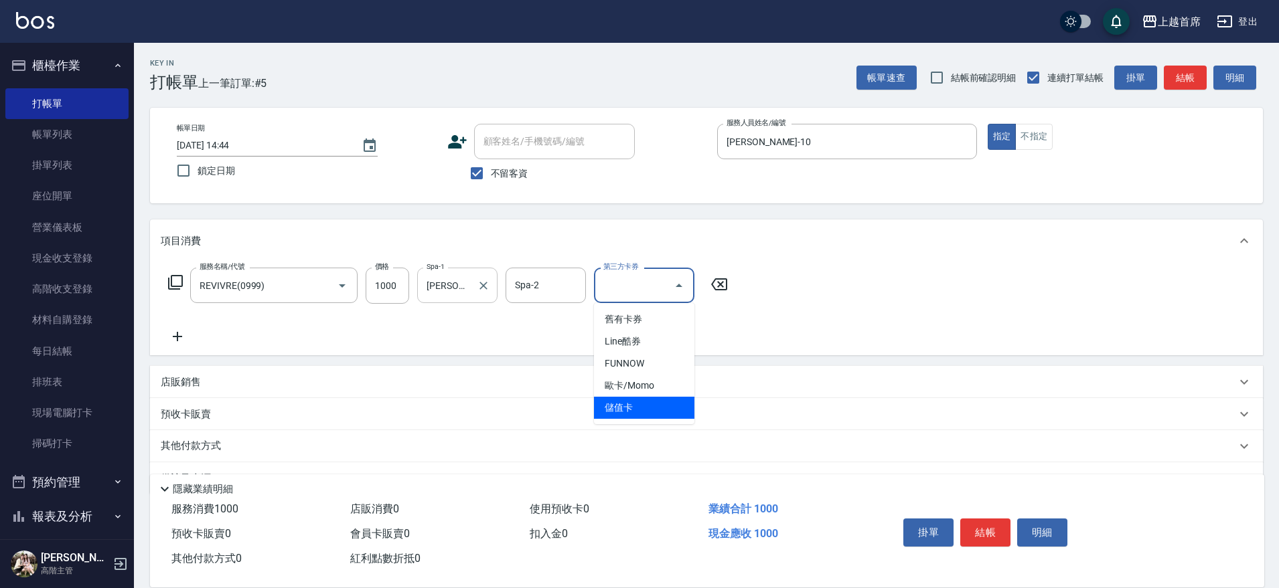
type input "儲值卡"
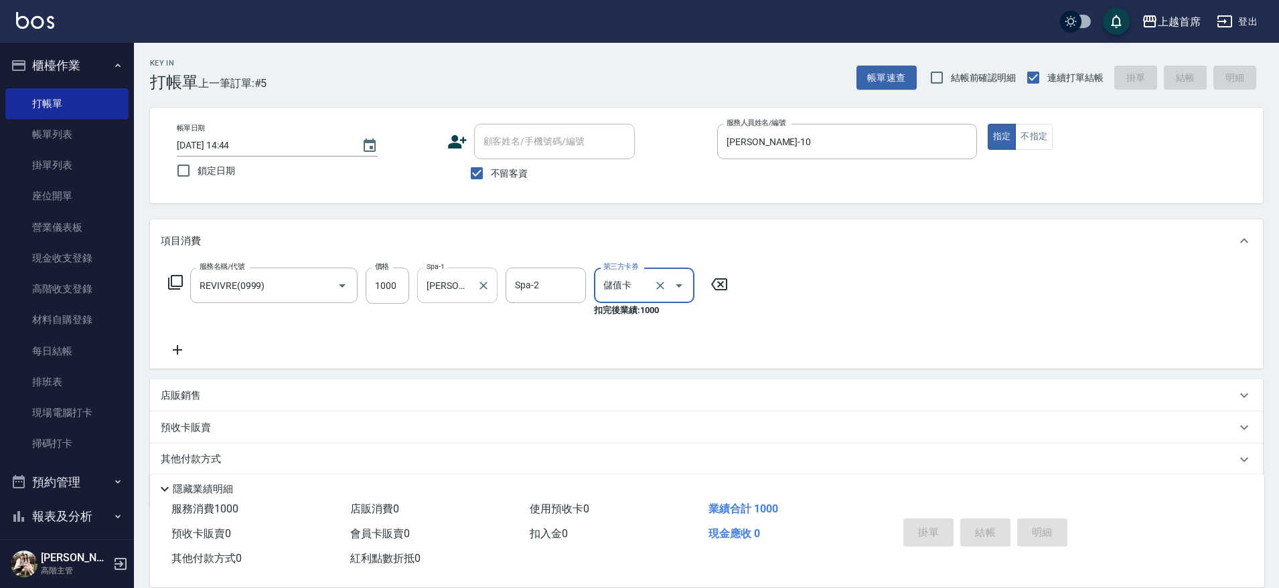
type input "[DATE] 14:45"
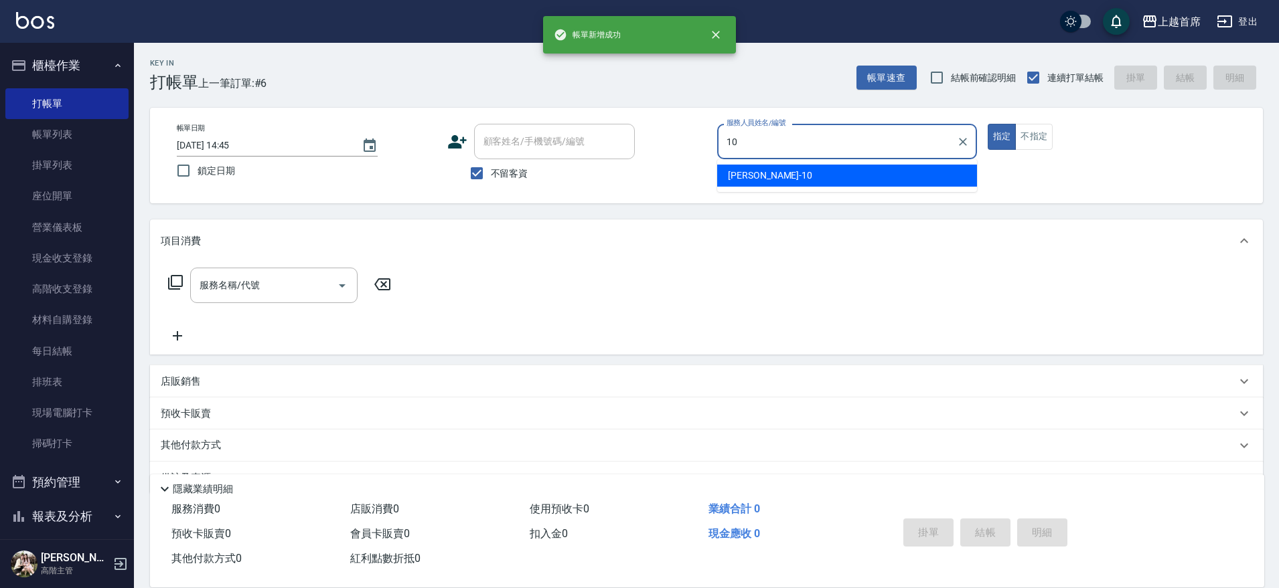
type input "[PERSON_NAME]-10"
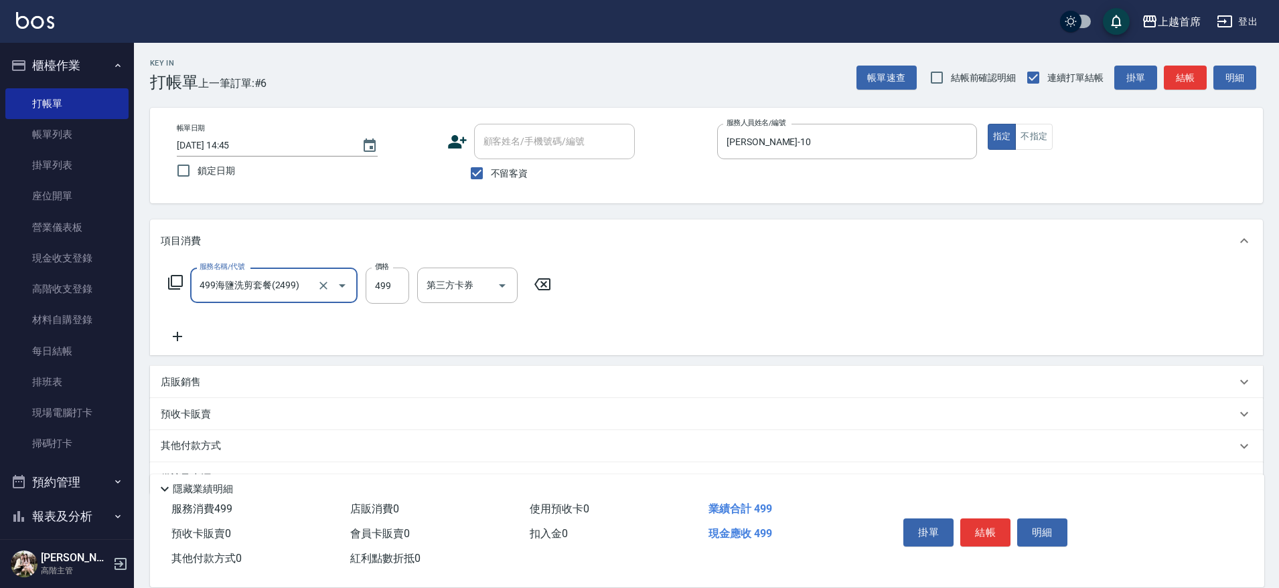
type input "499海鹽洗剪套餐(2499)"
type input "500"
type input "[PERSON_NAME]-27"
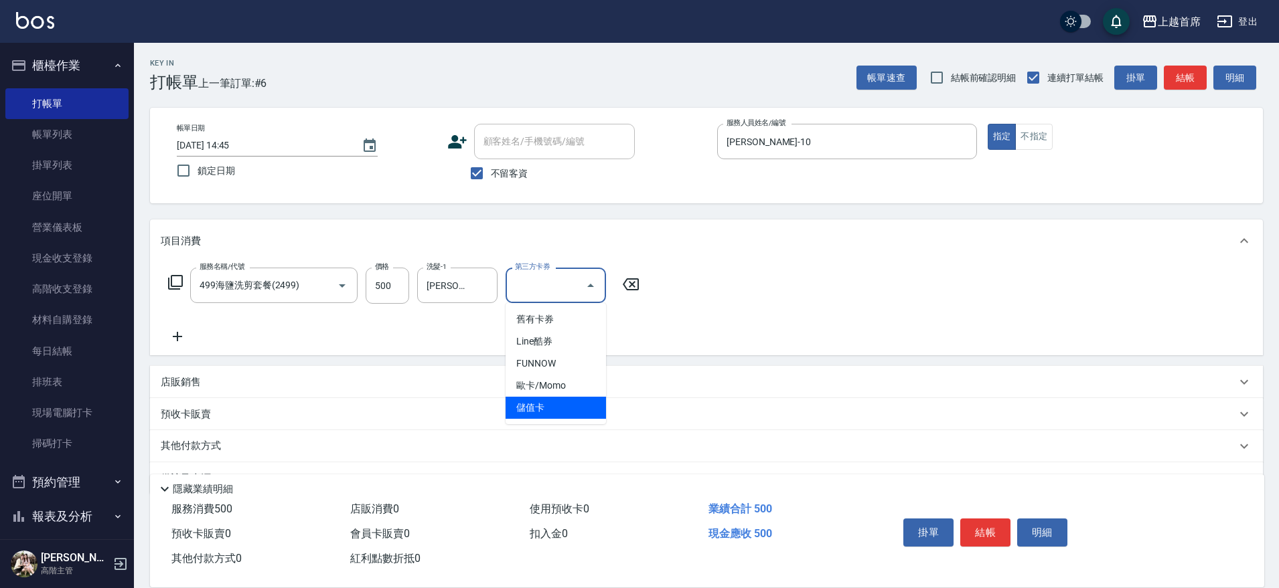
type input "儲值卡"
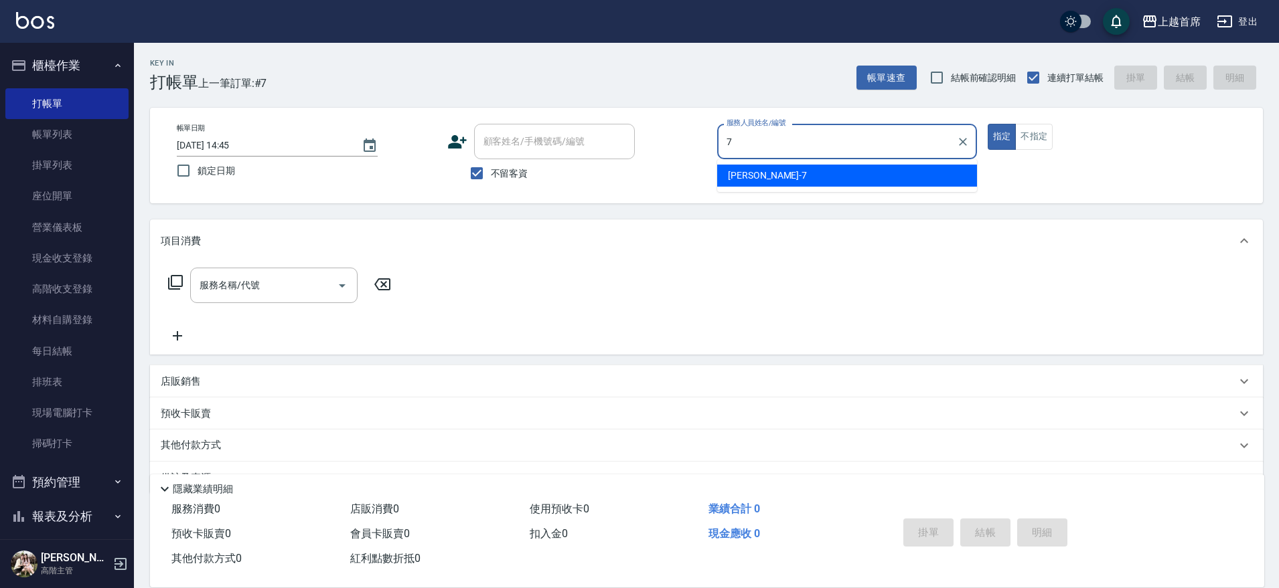
type input "[PERSON_NAME]-7"
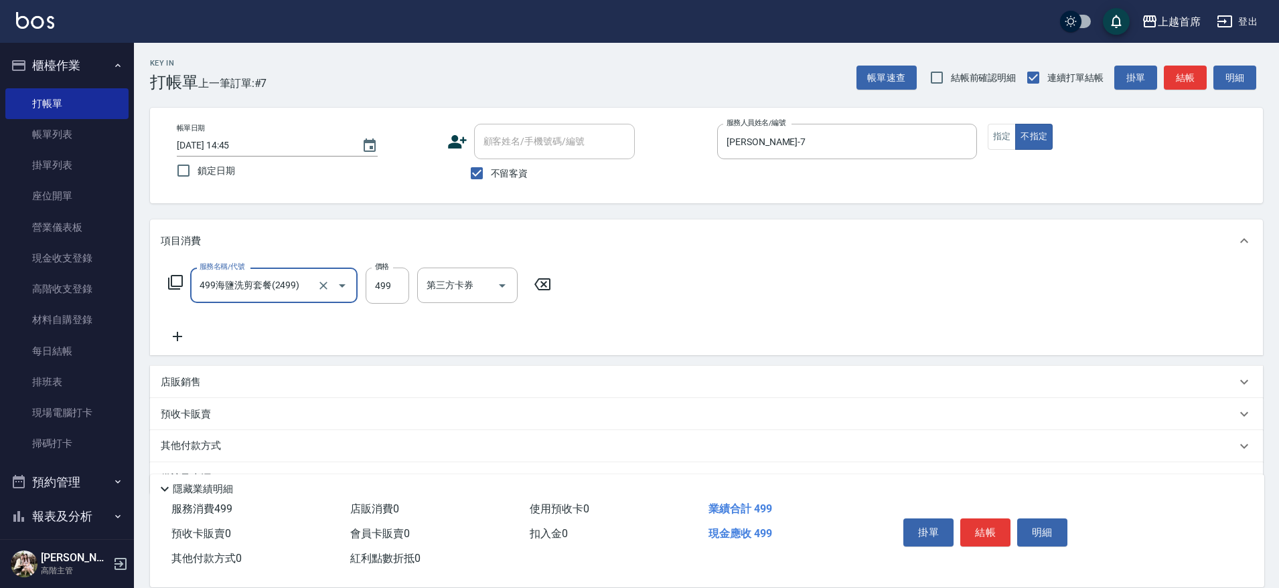
type input "499海鹽洗剪套餐(2499)"
type input "[PERSON_NAME]-24"
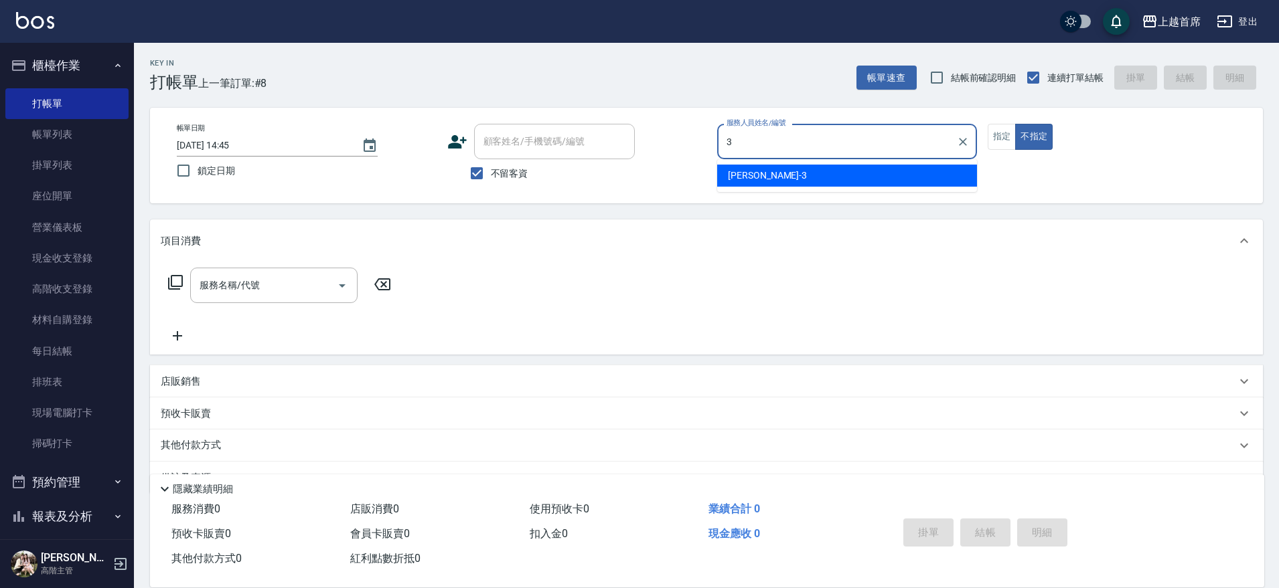
type input "[PERSON_NAME]-3"
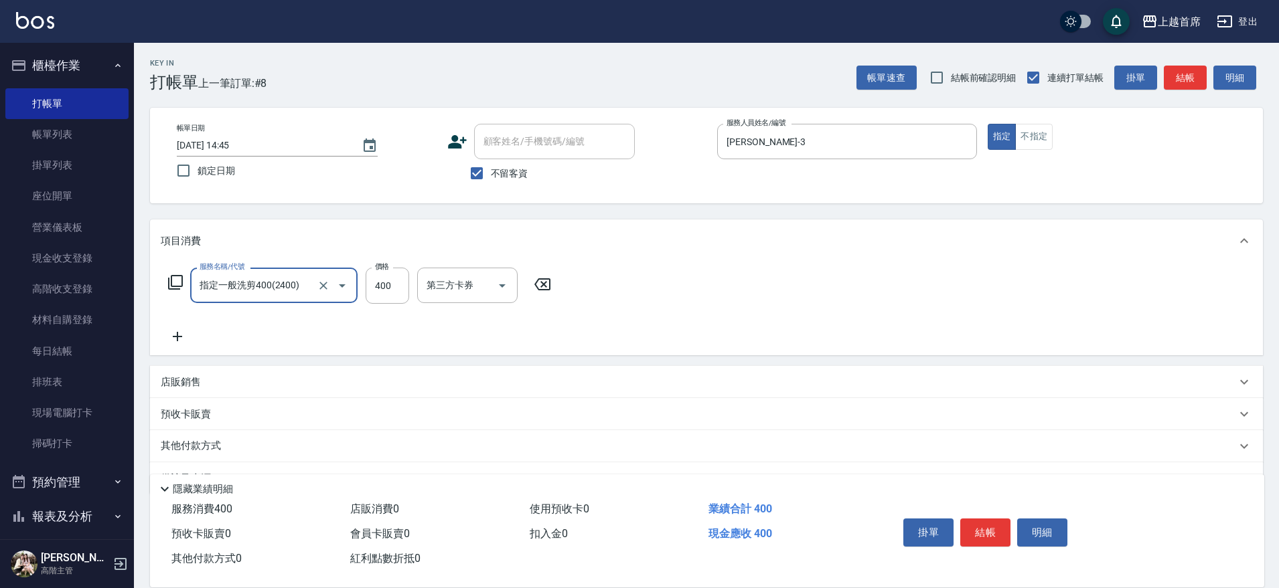
type input "指定一般洗剪400(2400)"
type input "450"
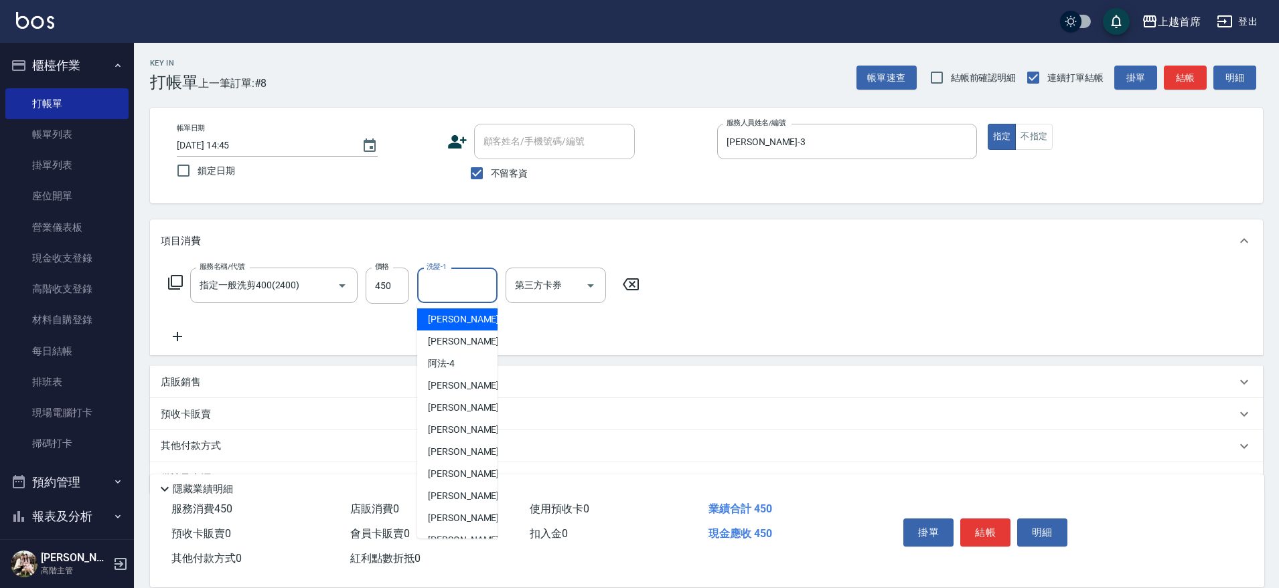
click at [457, 289] on input "洗髮-1" at bounding box center [457, 285] width 68 height 23
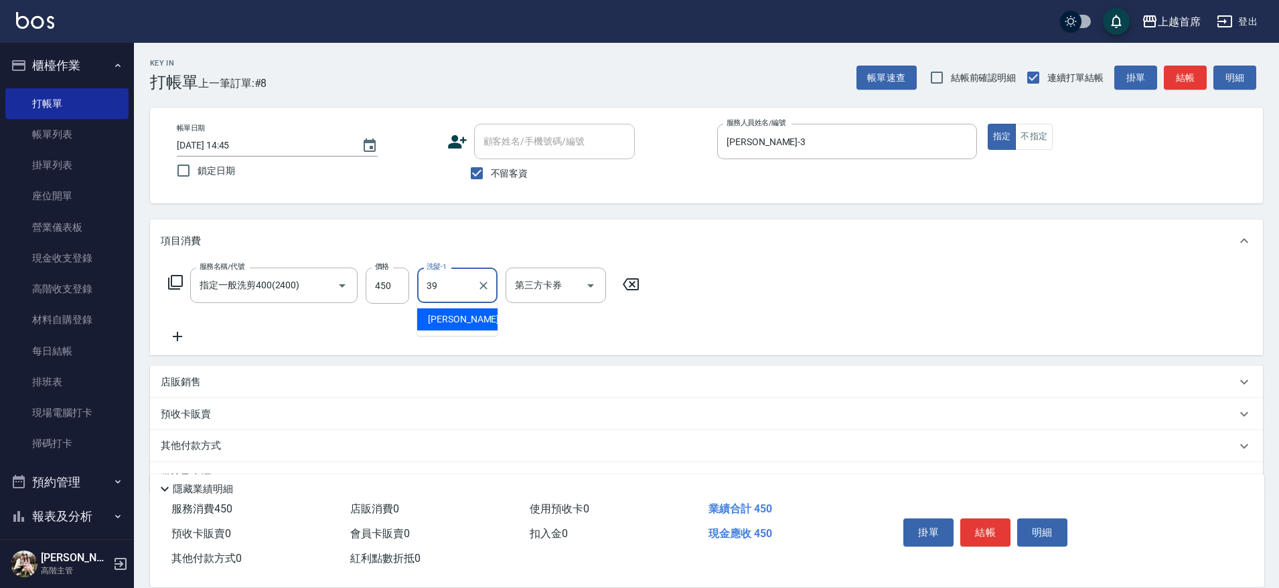
type input "[PERSON_NAME]-39"
click at [1179, 68] on button "結帳" at bounding box center [1184, 78] width 43 height 25
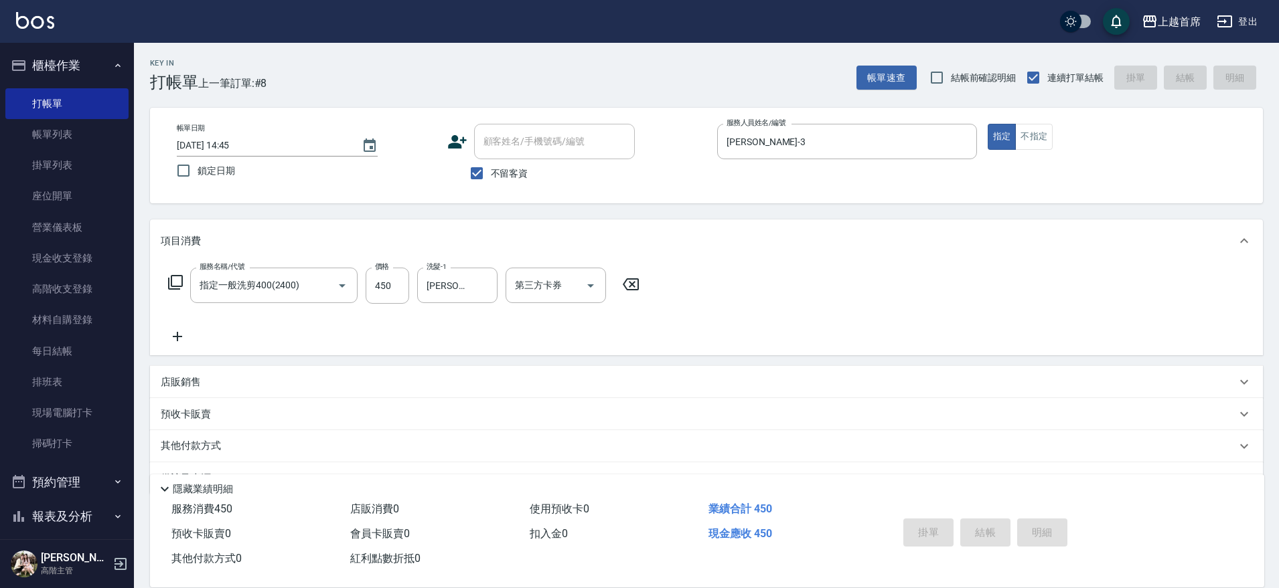
type input "[DATE] 14:46"
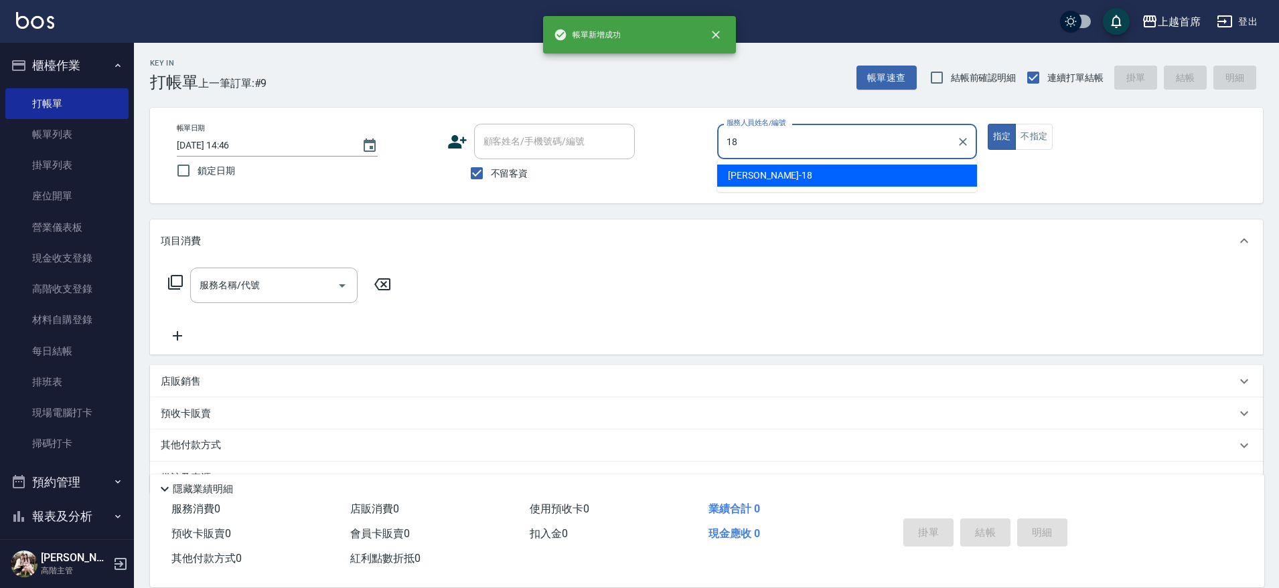
type input "Linda-18"
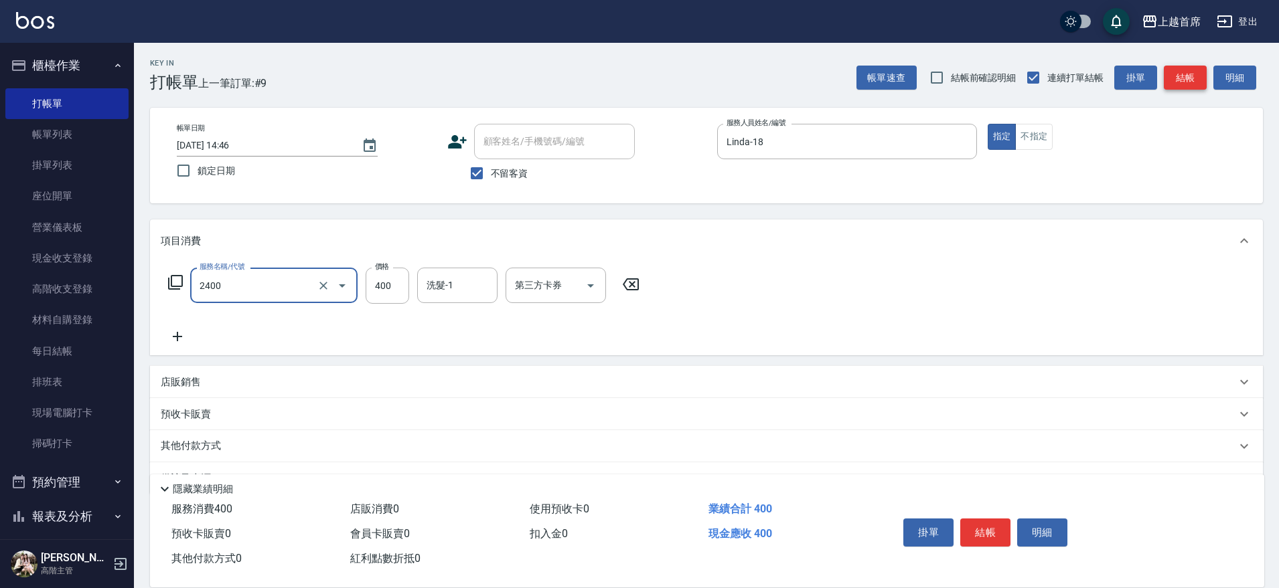
type input "指定一般洗剪400(2400)"
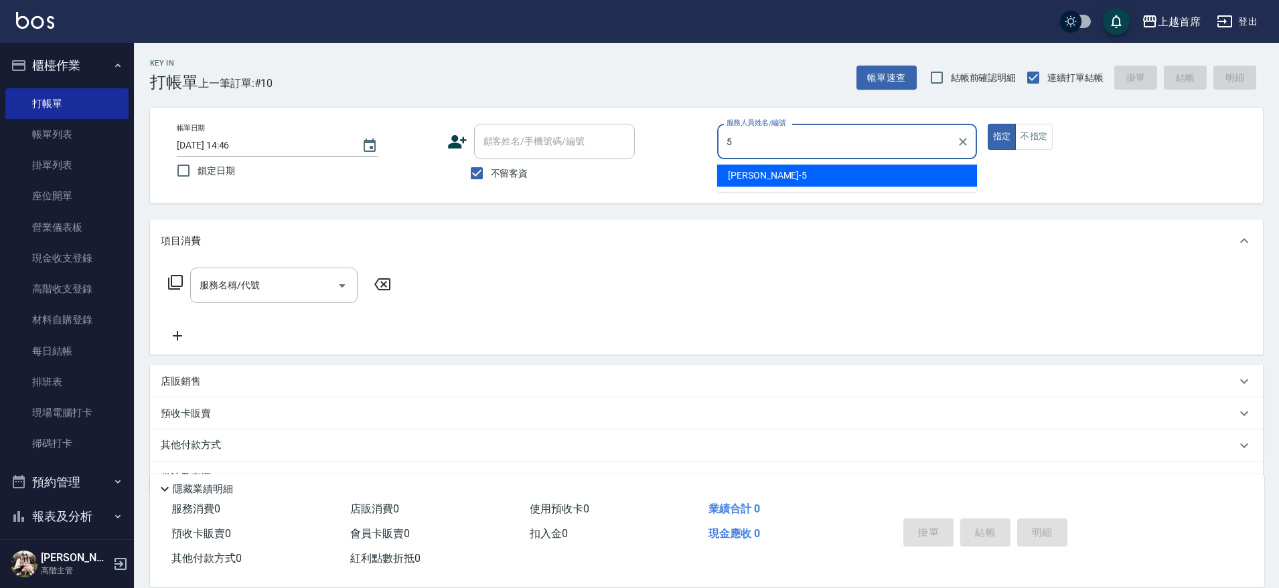
type input "[PERSON_NAME]-5"
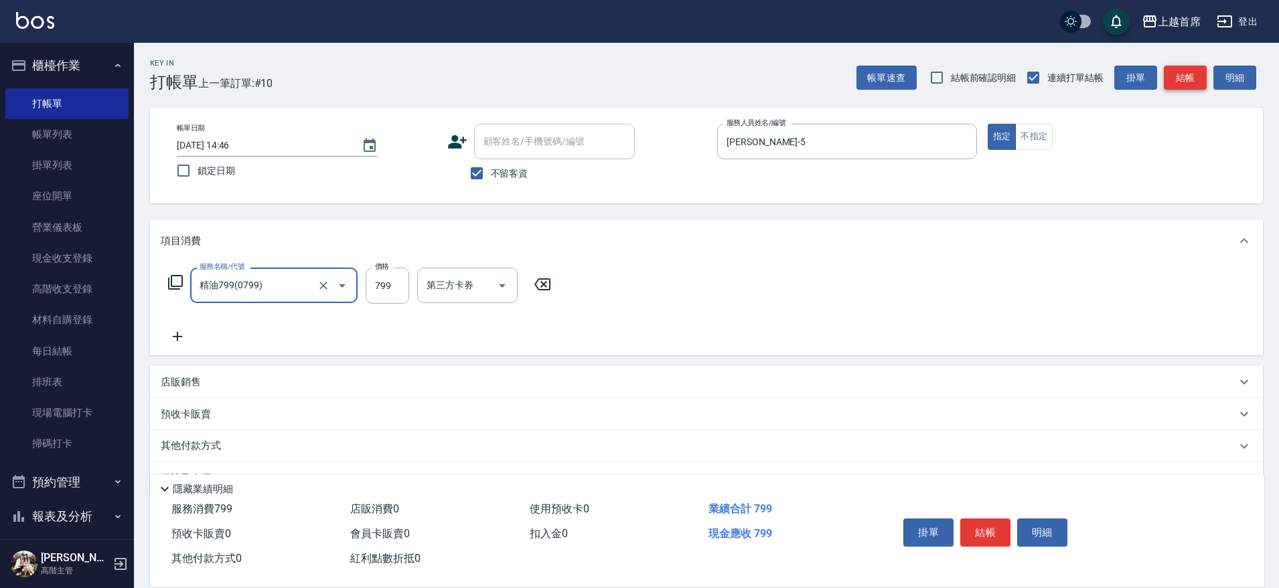
type input "精油799(0799)"
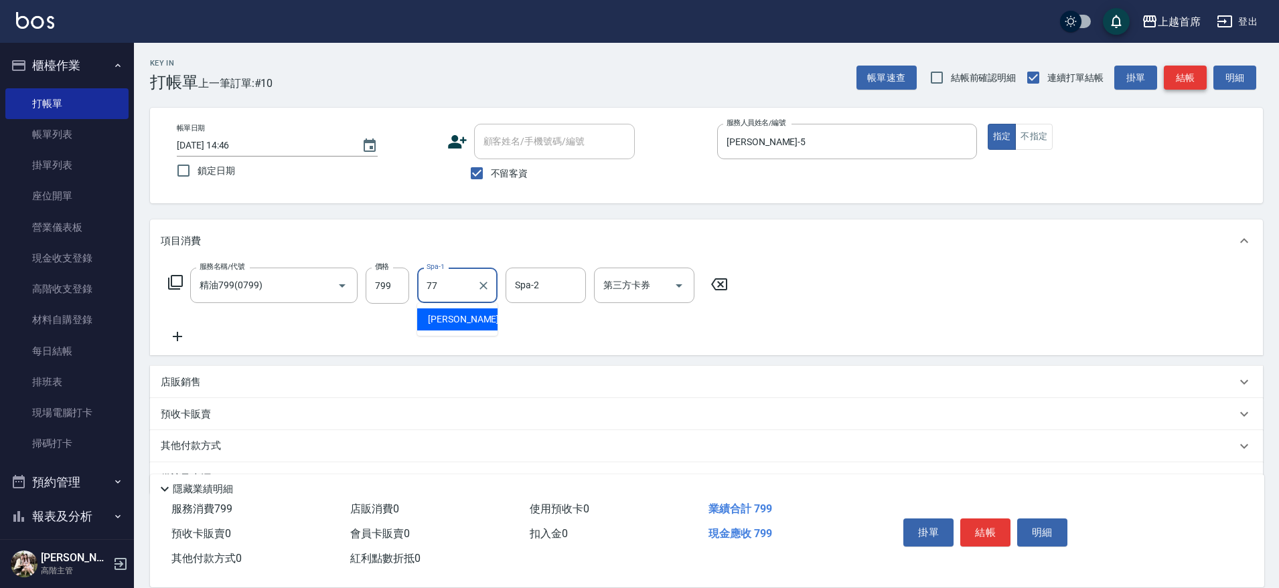
type input "[PERSON_NAME]-77"
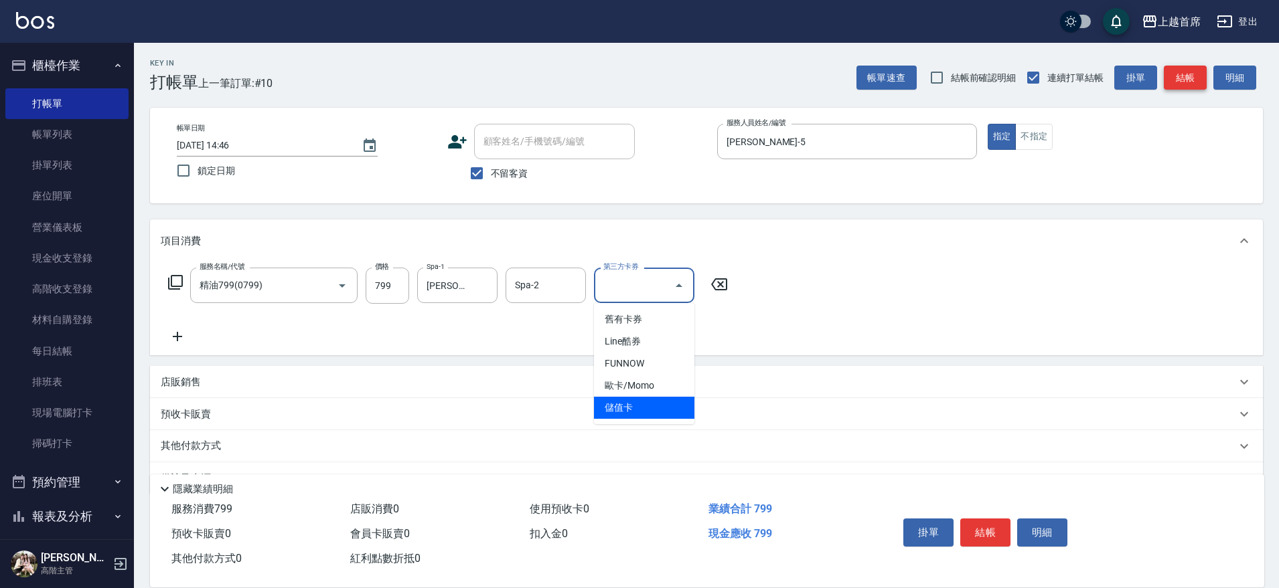
type input "儲值卡"
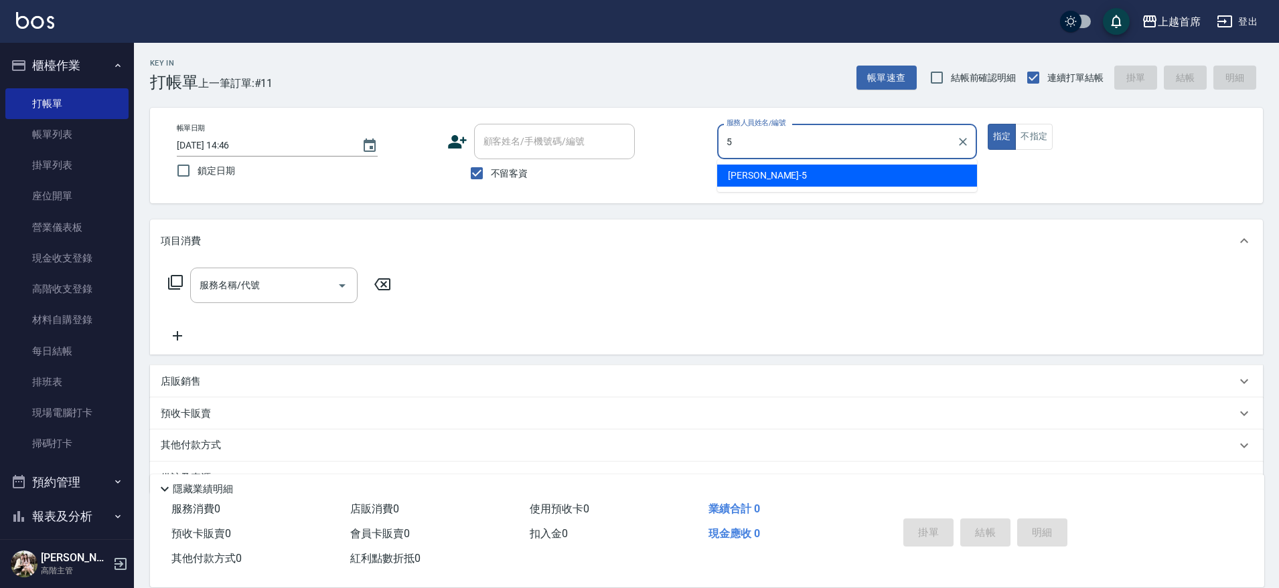
type input "[PERSON_NAME]-5"
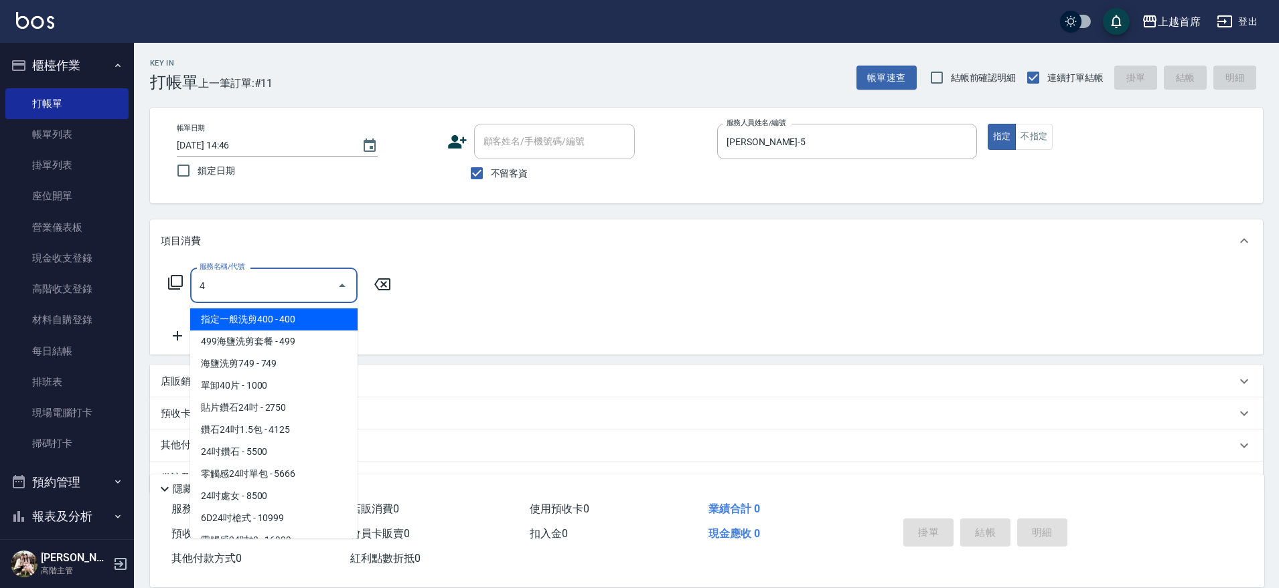
type input "4"
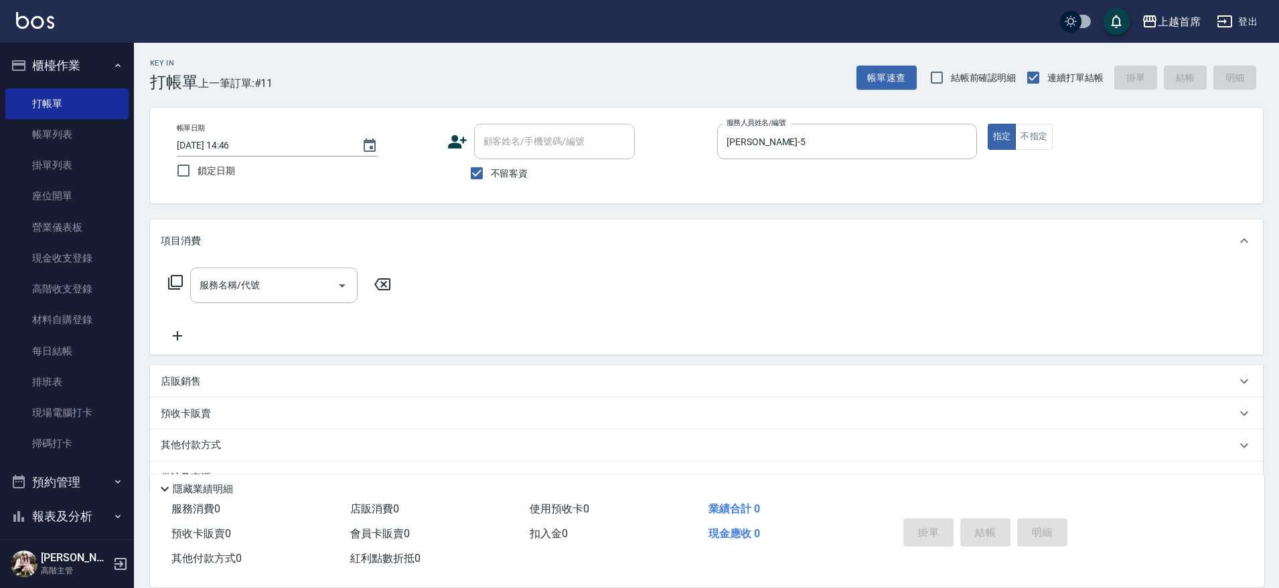
click at [172, 278] on icon at bounding box center [175, 282] width 15 height 15
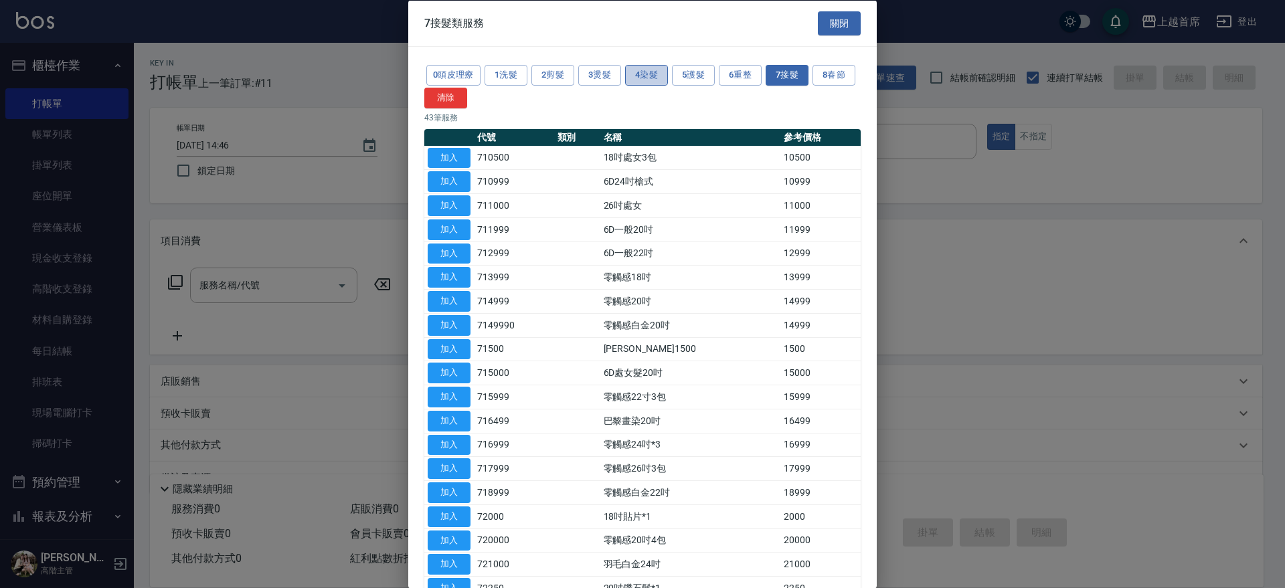
click at [660, 71] on button "4染髮" at bounding box center [646, 75] width 43 height 21
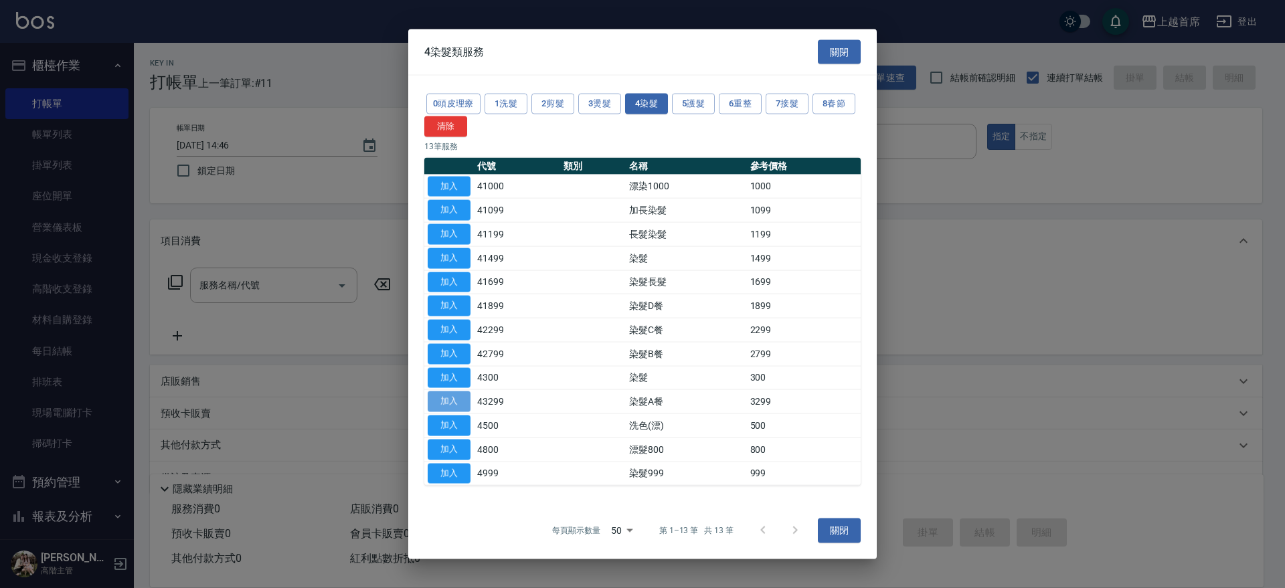
click at [467, 406] on button "加入" at bounding box center [449, 402] width 43 height 21
type input "染髮A餐(43299)"
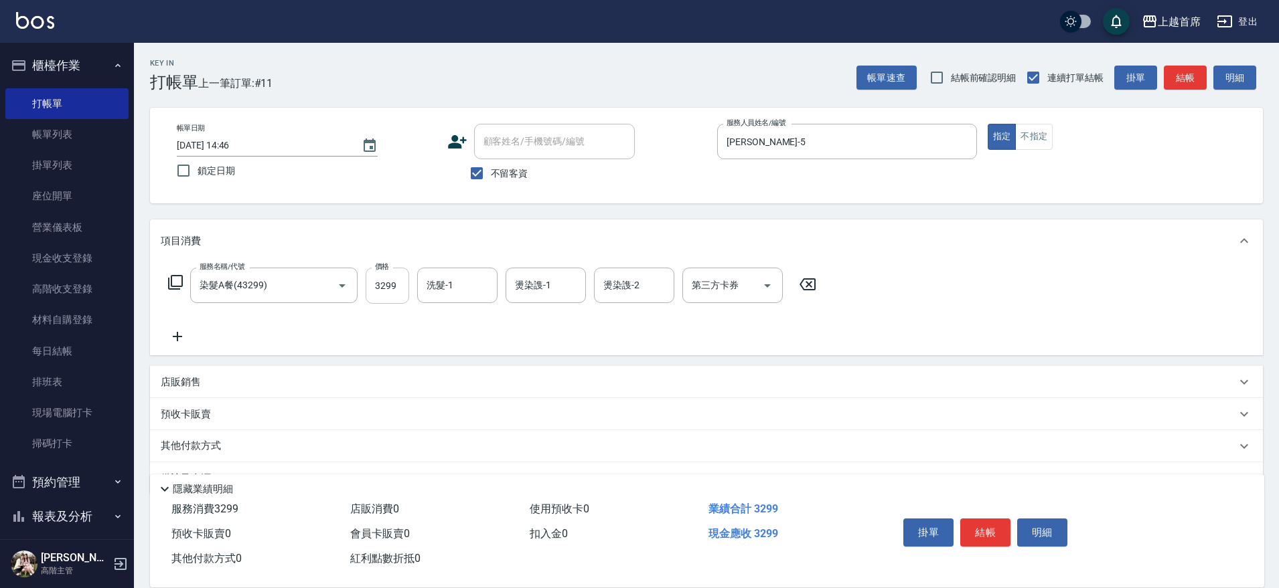
click at [390, 292] on input "3299" at bounding box center [387, 286] width 44 height 36
type input "4000"
type input "[PERSON_NAME]-39"
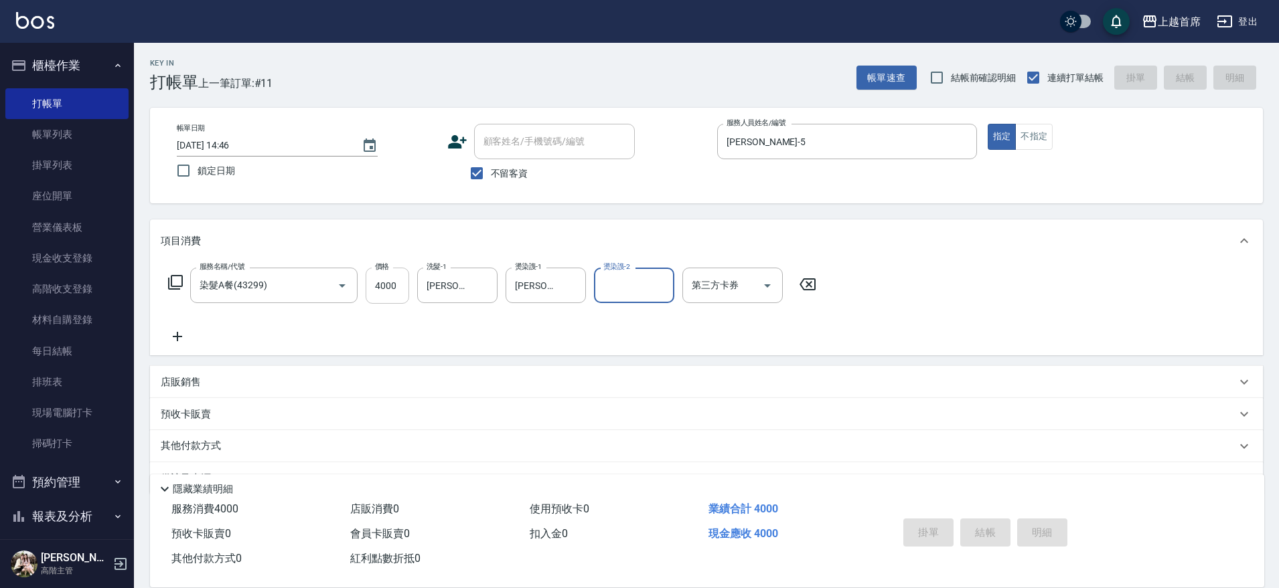
type input "[DATE] 14:47"
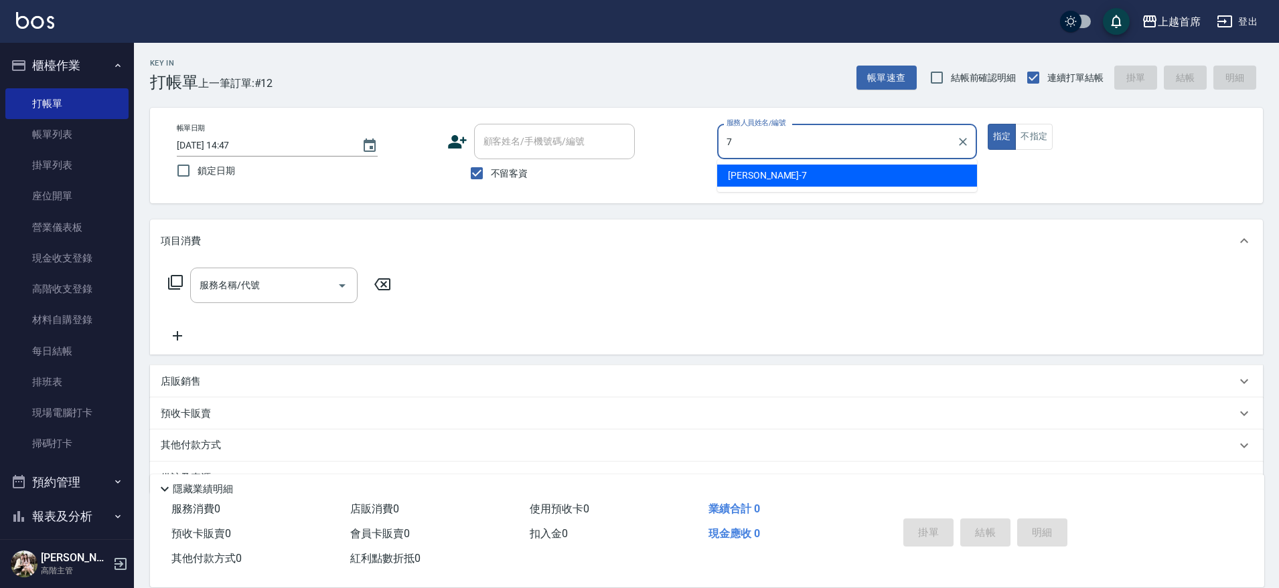
type input "[PERSON_NAME]-7"
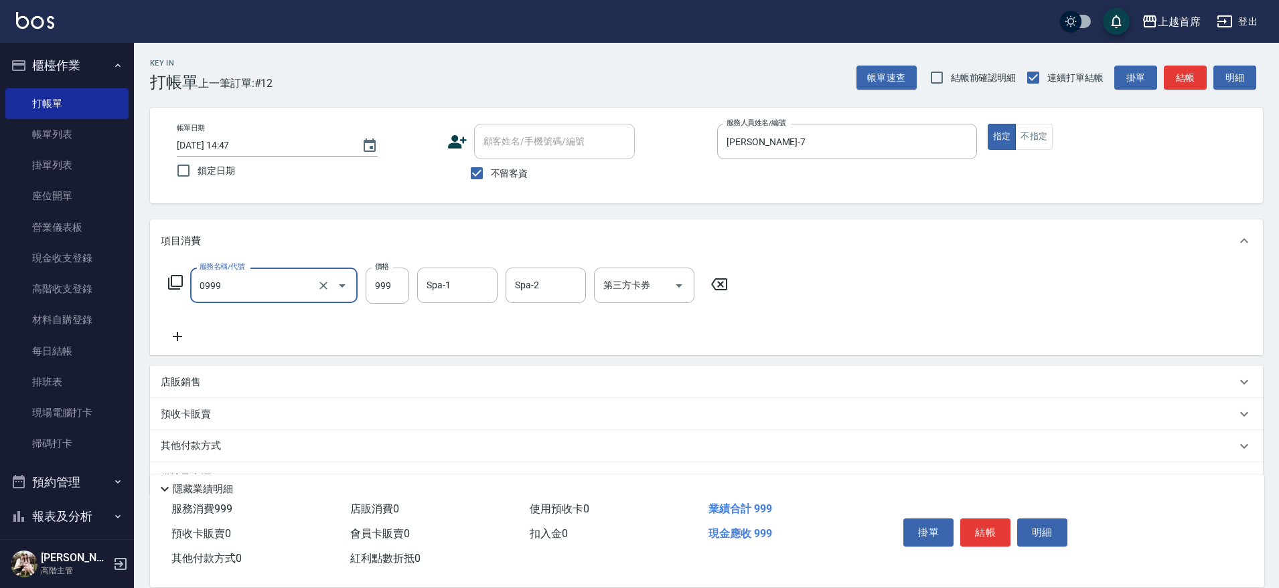
type input "REVIVRE(0999)"
type input "1500"
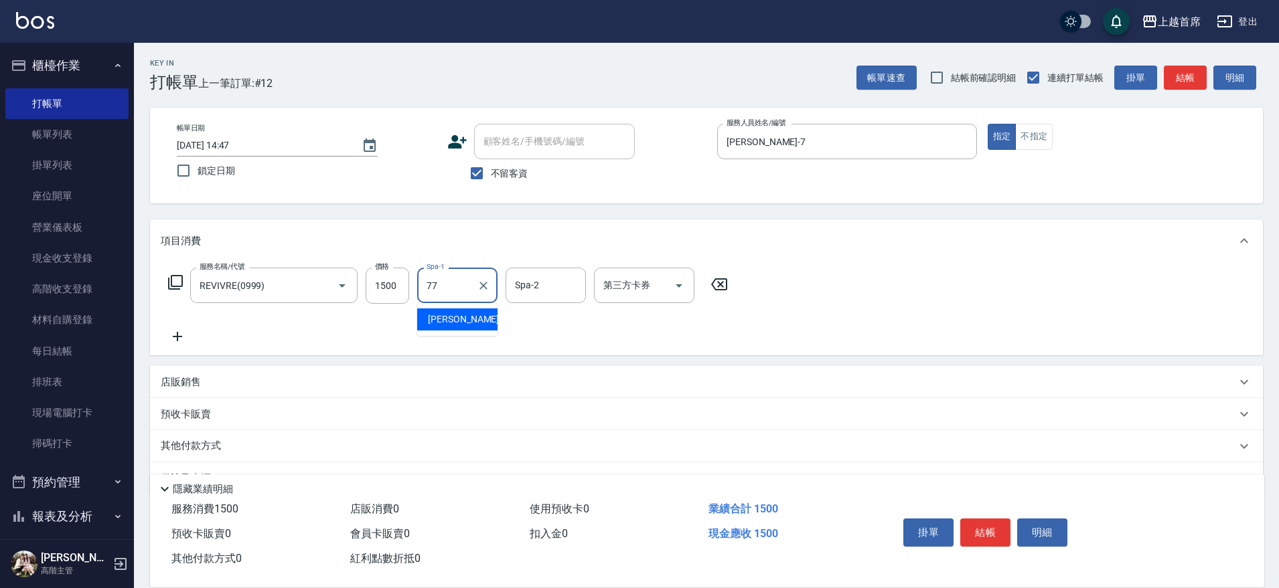
type input "[PERSON_NAME]-77"
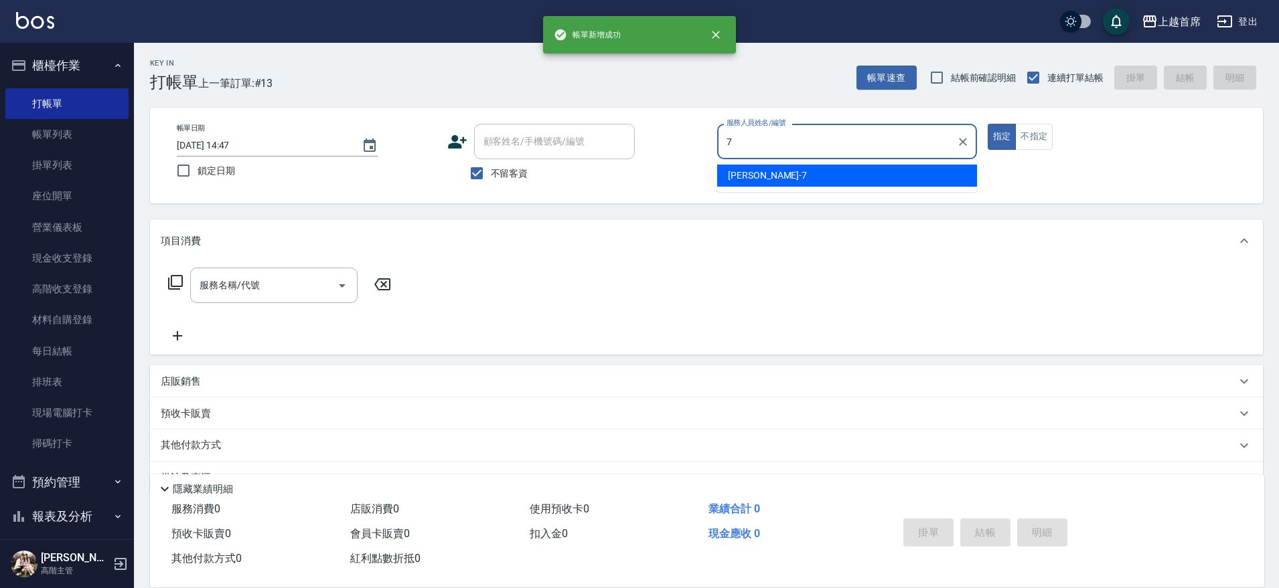
type input "[PERSON_NAME]-7"
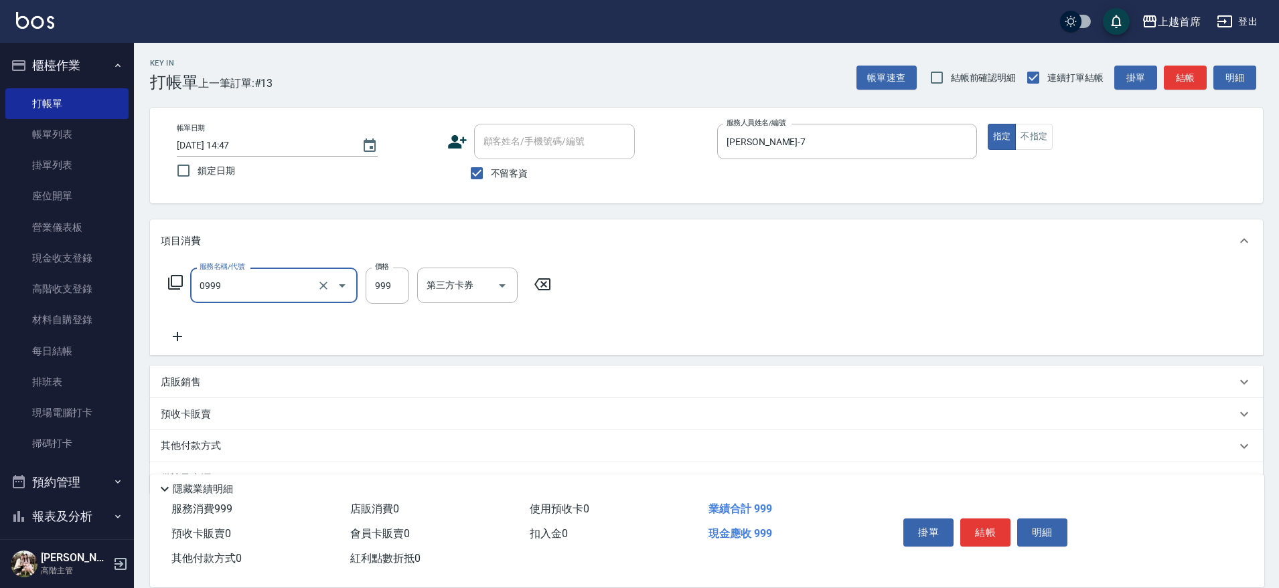
type input "REVIVRE(0999)"
type input "1500"
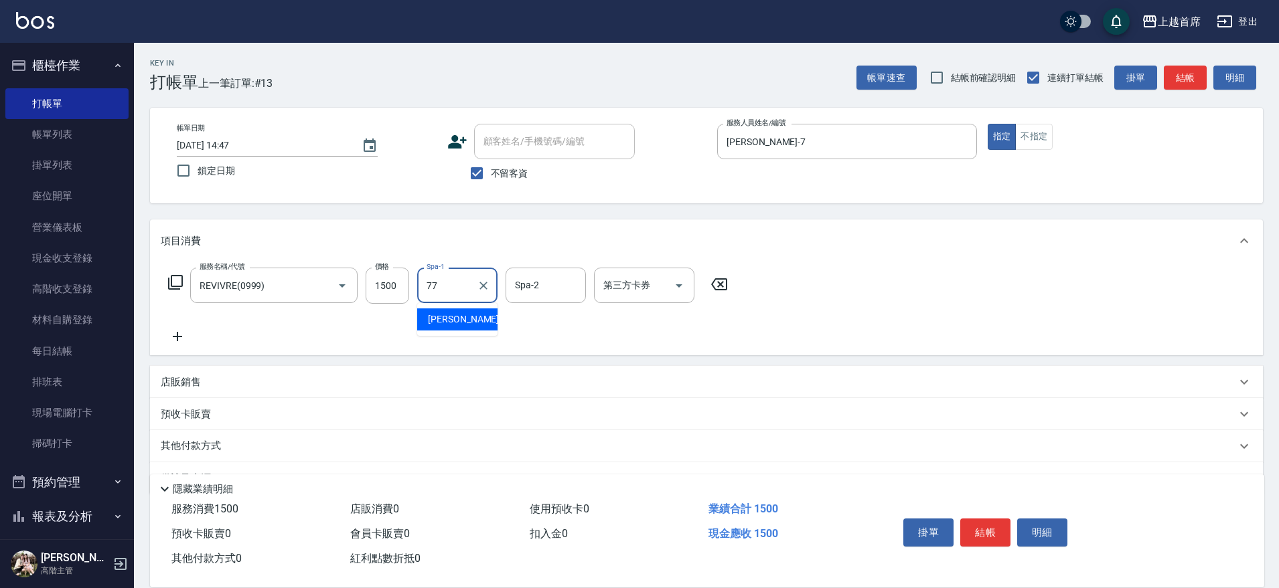
type input "[PERSON_NAME]-77"
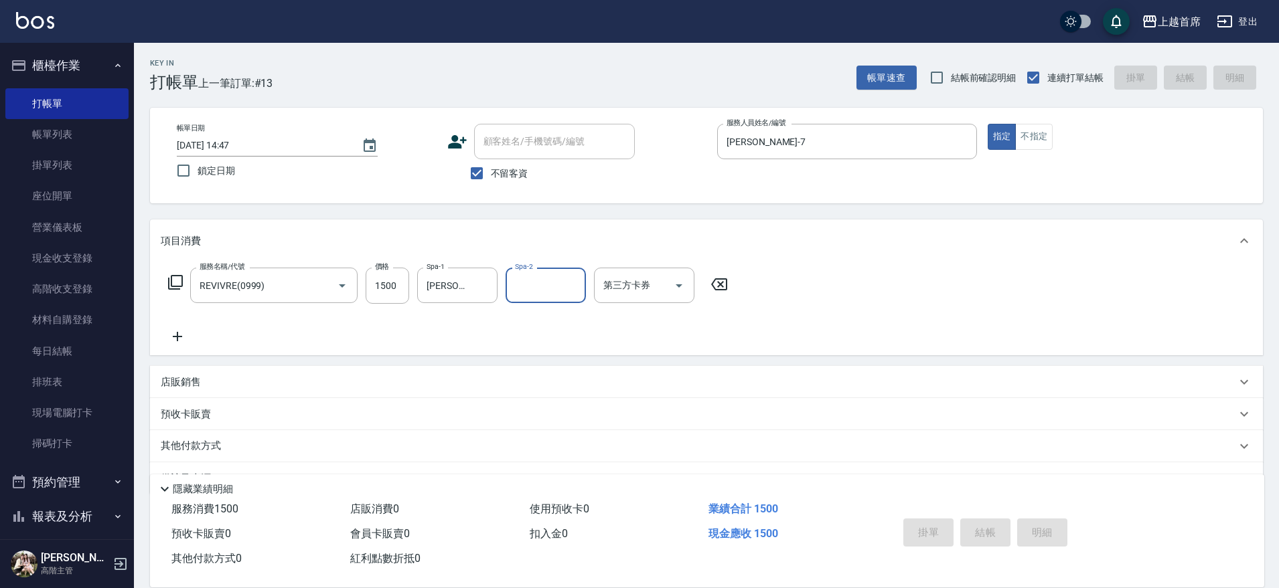
type input "[DATE] 14:48"
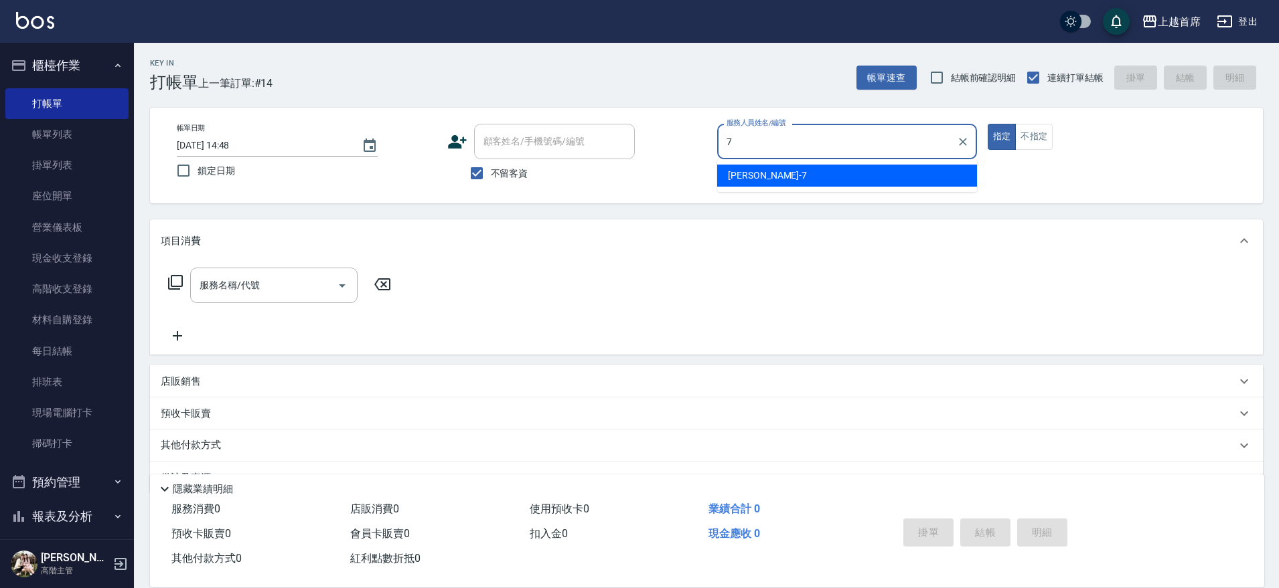
type input "[PERSON_NAME]-7"
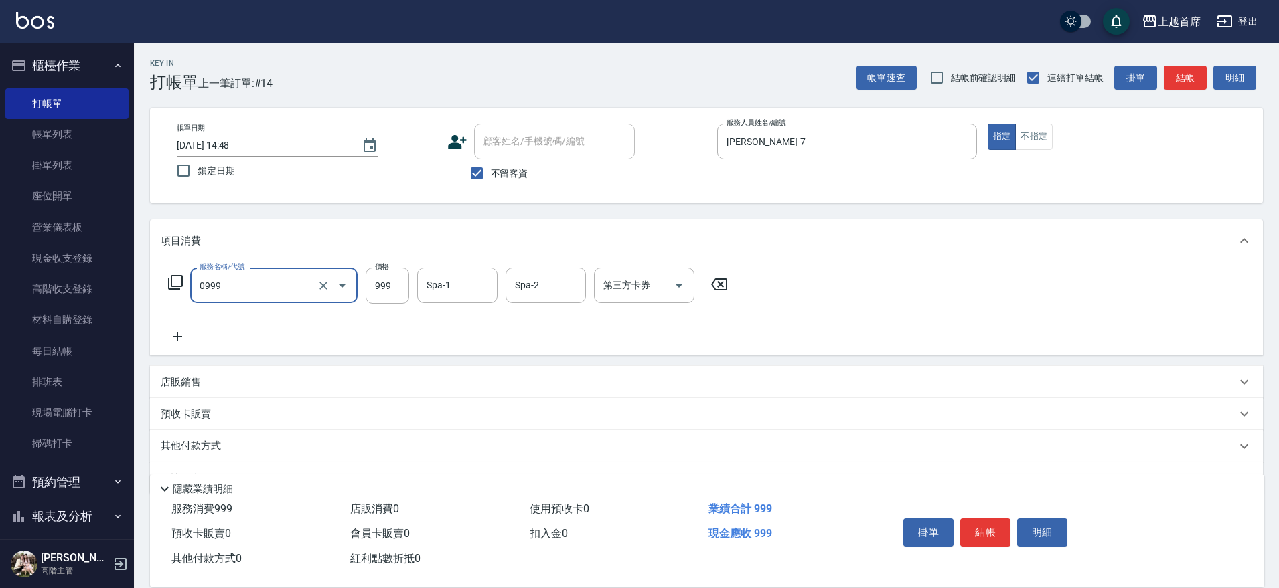
type input "REVIVRE(0999)"
type input "1500"
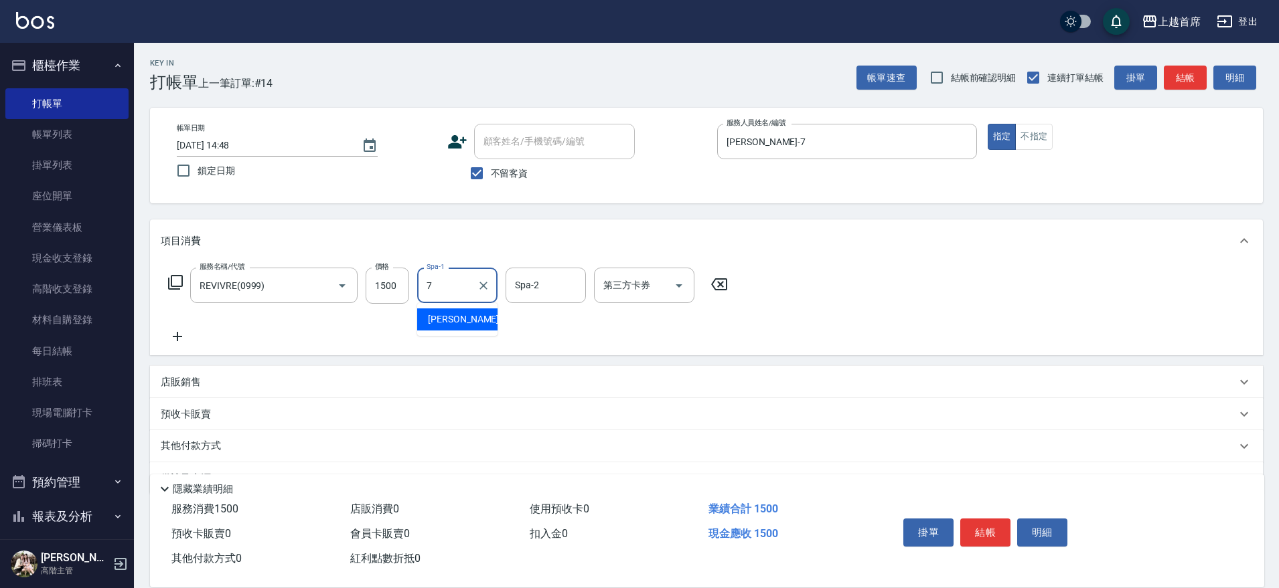
type input "[PERSON_NAME]-7"
click at [484, 284] on icon "Clear" at bounding box center [483, 286] width 8 height 8
type input "7"
type input "[PERSON_NAME]-27"
